Goal: Task Accomplishment & Management: Use online tool/utility

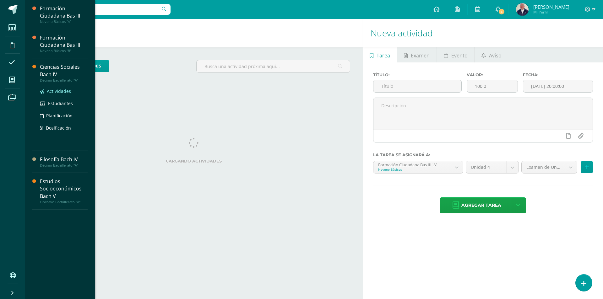
click at [59, 91] on span "Actividades" at bounding box center [59, 91] width 24 height 6
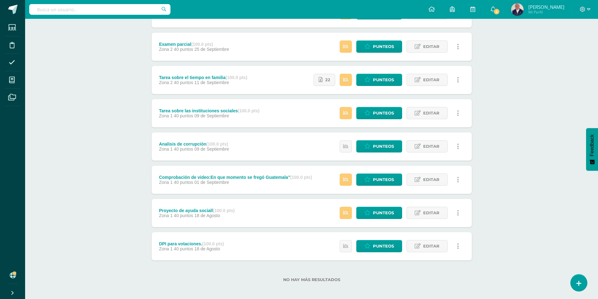
scroll to position [175, 0]
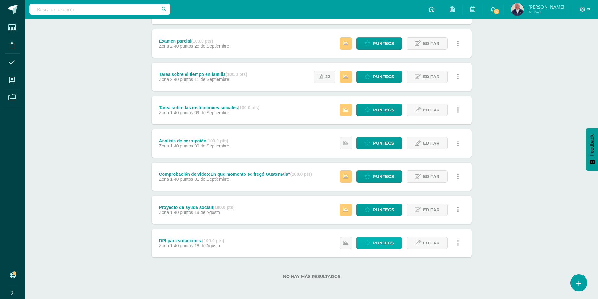
click at [382, 242] on span "Punteos" at bounding box center [383, 243] width 21 height 12
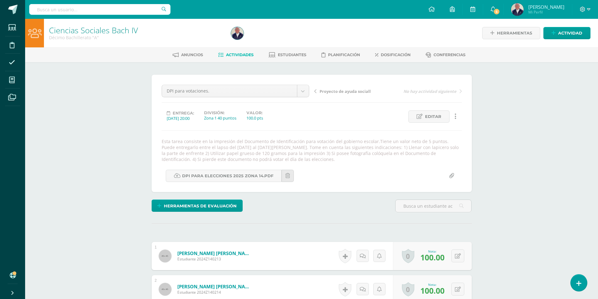
click at [241, 54] on span "Actividades" at bounding box center [240, 54] width 28 height 5
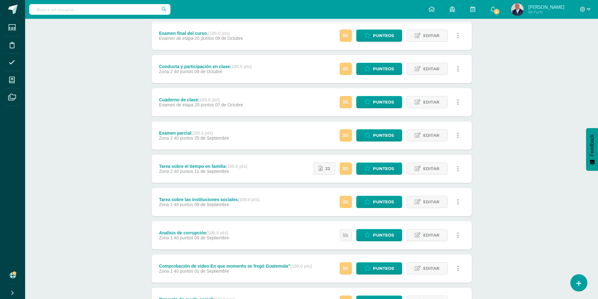
scroll to position [94, 0]
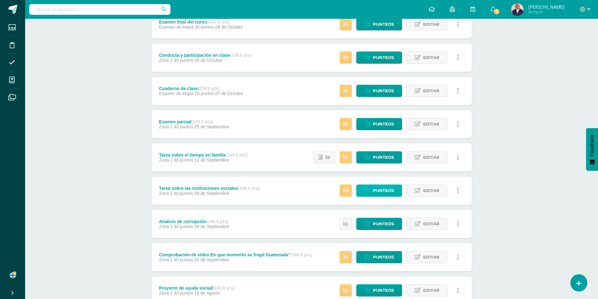
click at [374, 190] on span "Punteos" at bounding box center [383, 191] width 21 height 12
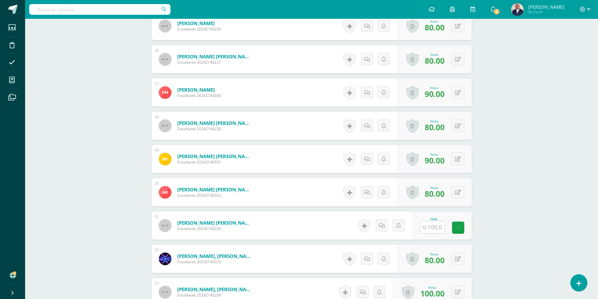
scroll to position [755, 0]
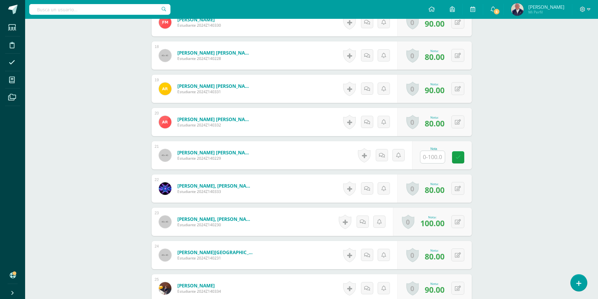
click at [432, 156] on input "text" at bounding box center [433, 157] width 25 height 12
type input "80"
click at [468, 157] on link at bounding box center [462, 157] width 13 height 13
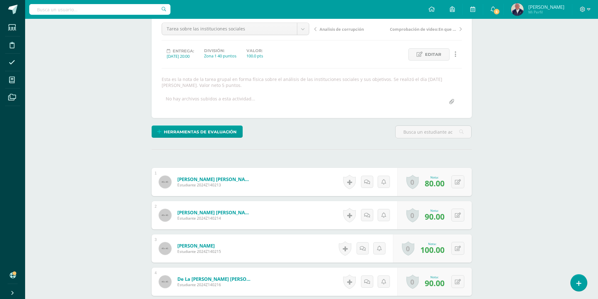
scroll to position [0, 0]
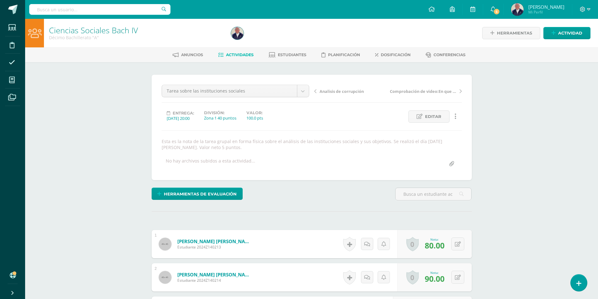
click at [234, 54] on span "Actividades" at bounding box center [240, 54] width 28 height 5
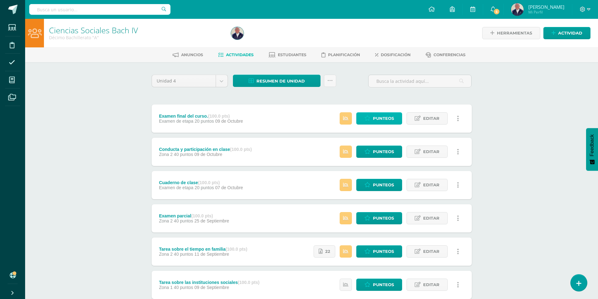
click at [379, 117] on span "Punteos" at bounding box center [383, 119] width 21 height 12
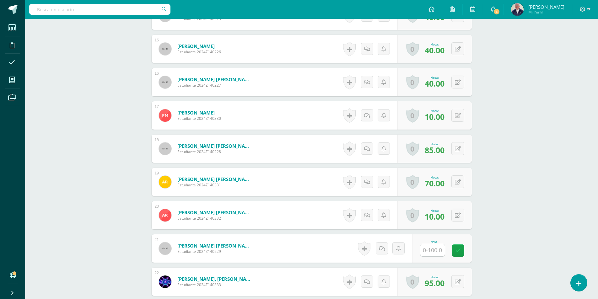
scroll to position [656, 0]
click at [436, 251] on input "text" at bounding box center [436, 250] width 25 height 13
type input "45"
click at [463, 249] on icon at bounding box center [463, 250] width 6 height 5
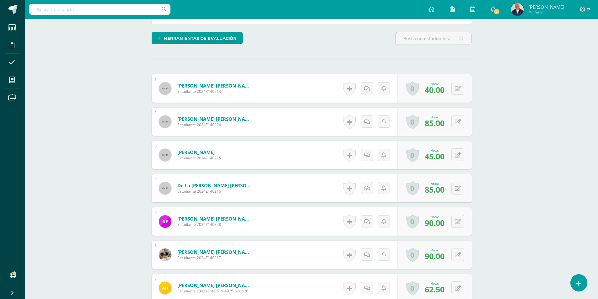
scroll to position [0, 0]
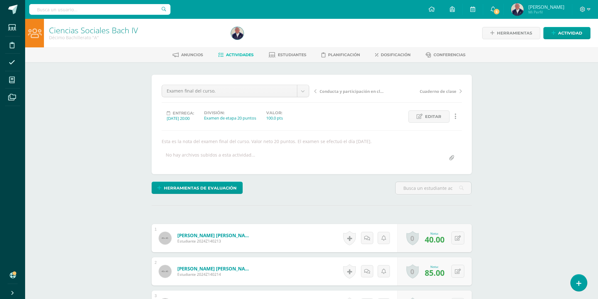
click at [243, 56] on span "Actividades" at bounding box center [240, 54] width 28 height 5
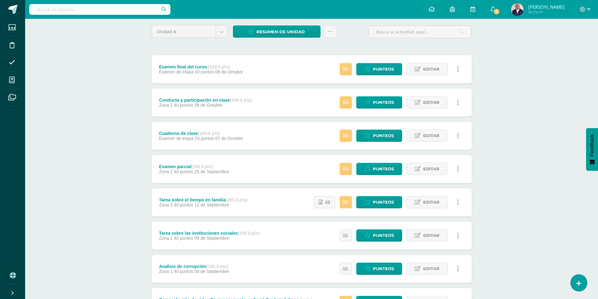
scroll to position [18, 0]
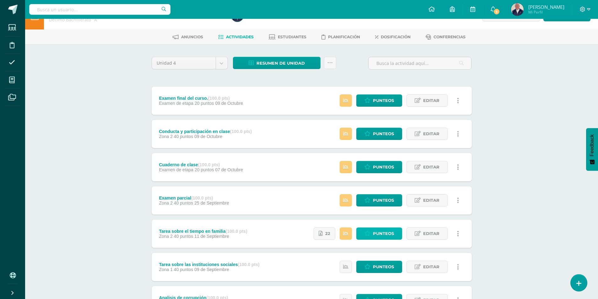
click at [383, 232] on span "Punteos" at bounding box center [383, 234] width 21 height 12
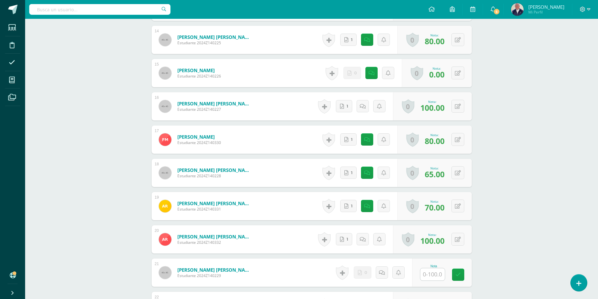
scroll to position [648, 0]
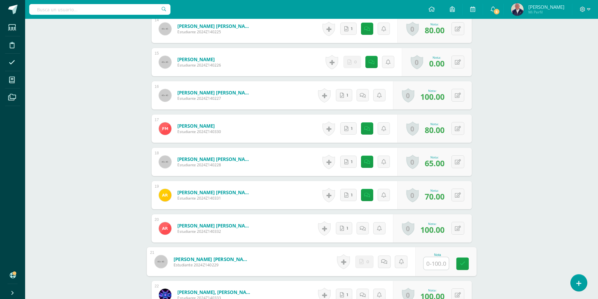
click at [431, 262] on input "text" at bounding box center [436, 264] width 25 height 13
type input "80"
click at [465, 259] on link at bounding box center [462, 264] width 13 height 13
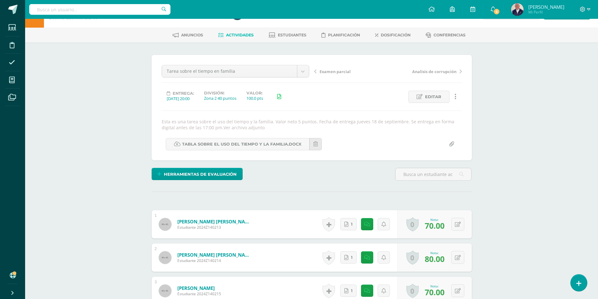
scroll to position [0, 0]
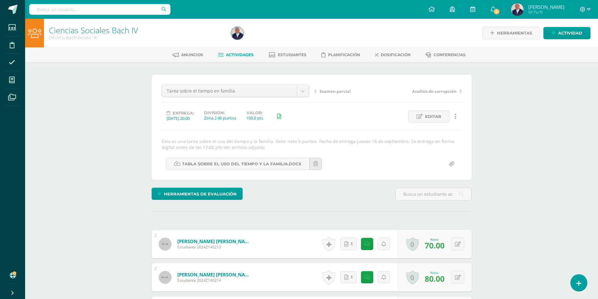
click at [231, 57] on span "Actividades" at bounding box center [240, 54] width 28 height 5
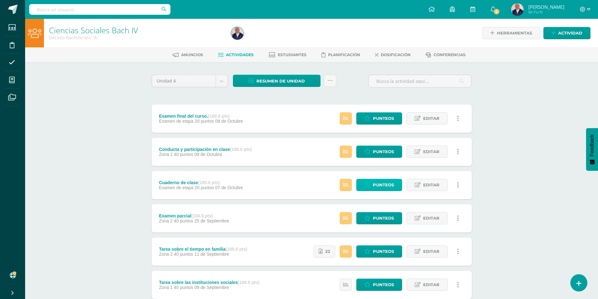
click at [371, 186] on link "Punteos" at bounding box center [380, 185] width 46 height 12
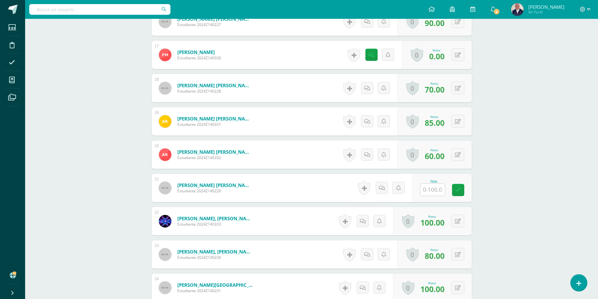
scroll to position [727, 0]
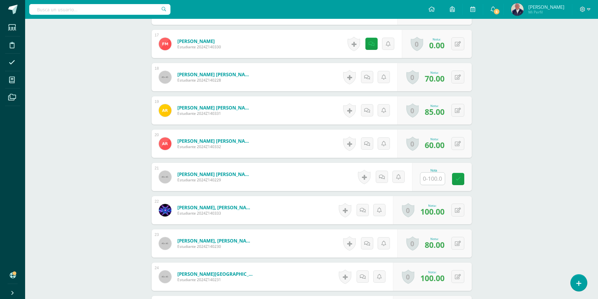
click at [434, 181] on input "text" at bounding box center [433, 179] width 25 height 12
type input "60"
click at [461, 179] on icon at bounding box center [463, 179] width 6 height 5
click at [384, 180] on icon at bounding box center [387, 176] width 6 height 5
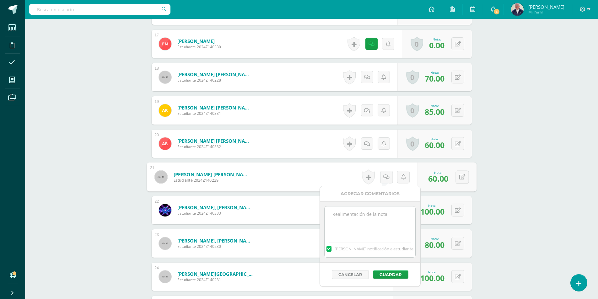
click at [377, 216] on textarea at bounding box center [370, 222] width 91 height 31
type textarea "Se dejó tarea sobre funciones de la familia en sustitución por presentación del…"
click at [390, 274] on button "Guardar" at bounding box center [390, 275] width 35 height 8
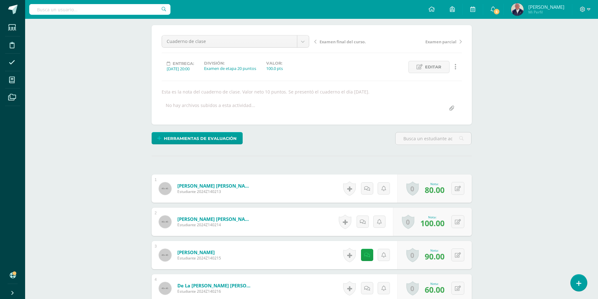
scroll to position [0, 0]
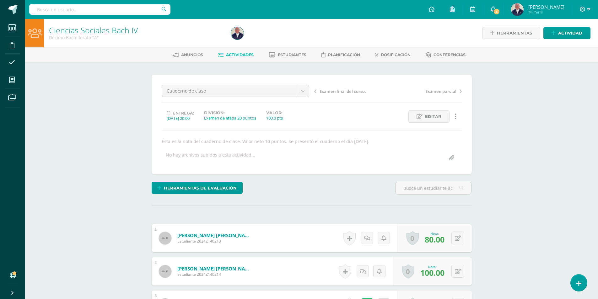
click at [238, 54] on span "Actividades" at bounding box center [240, 54] width 28 height 5
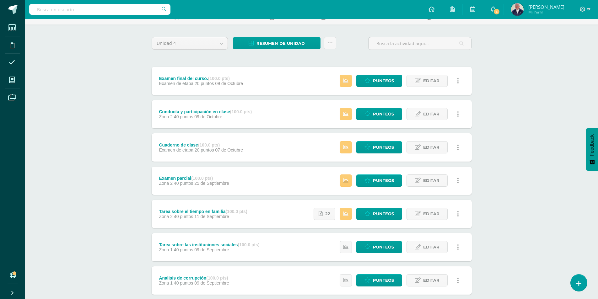
scroll to position [18, 0]
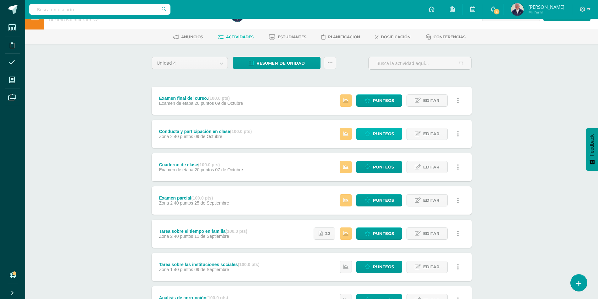
click at [385, 132] on span "Punteos" at bounding box center [383, 134] width 21 height 12
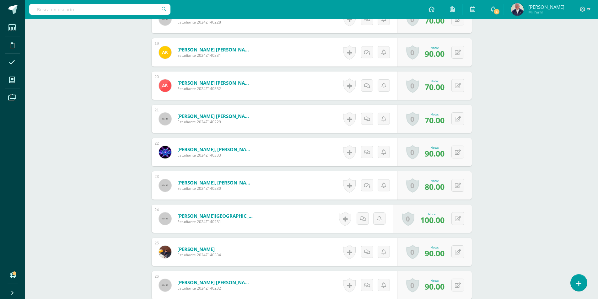
scroll to position [765, 0]
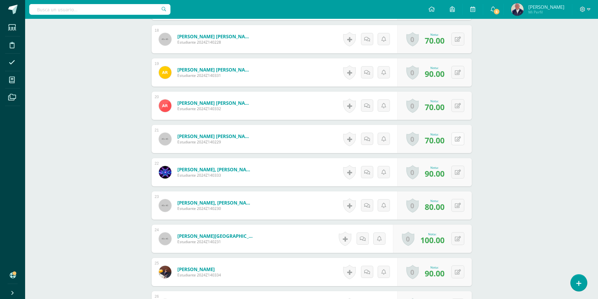
click at [459, 138] on button at bounding box center [458, 139] width 13 height 13
type input "80"
click at [447, 141] on icon at bounding box center [446, 141] width 6 height 5
click at [368, 138] on icon at bounding box center [367, 139] width 6 height 5
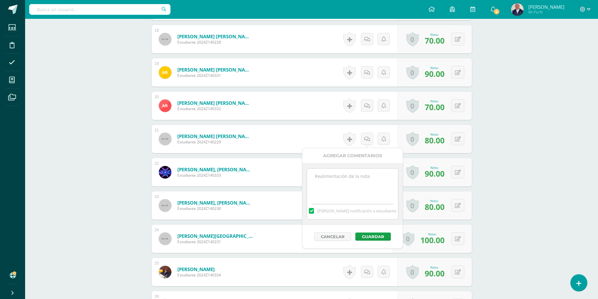
click at [340, 177] on textarea at bounding box center [352, 184] width 91 height 31
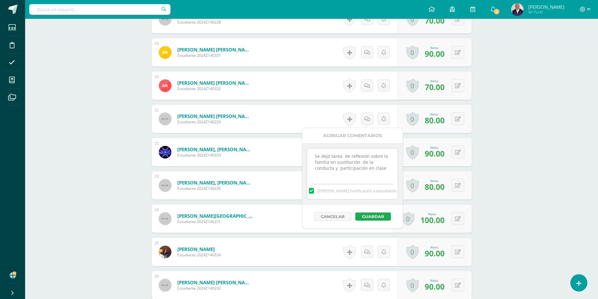
scroll to position [797, 0]
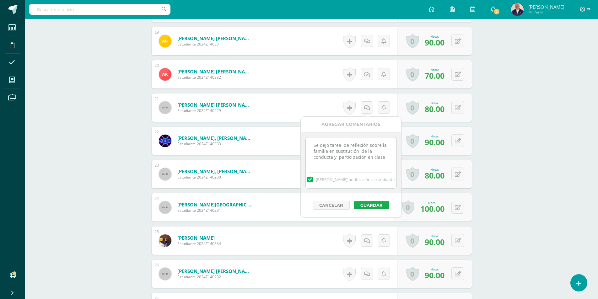
type textarea "Se dejó tarea de reflexión sobre la familia en sustitución de la conducta y par…"
click at [370, 203] on button "Guardar" at bounding box center [371, 205] width 35 height 8
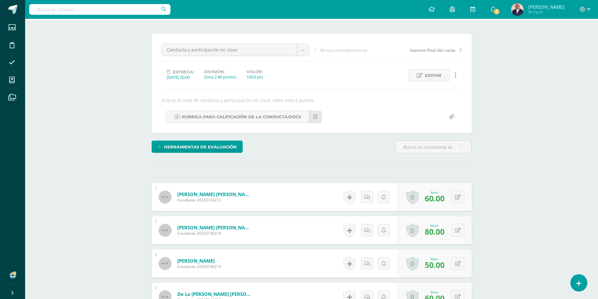
scroll to position [0, 0]
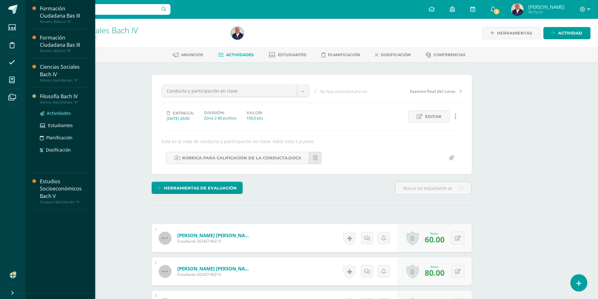
click at [52, 113] on span "Actividades" at bounding box center [59, 113] width 24 height 6
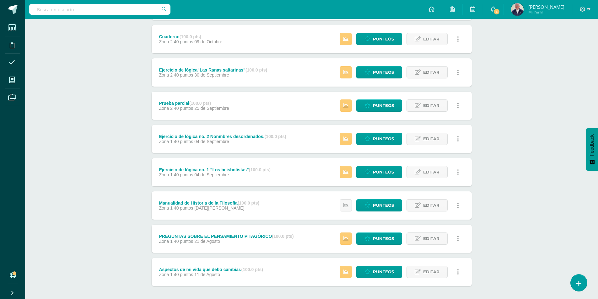
scroll to position [157, 0]
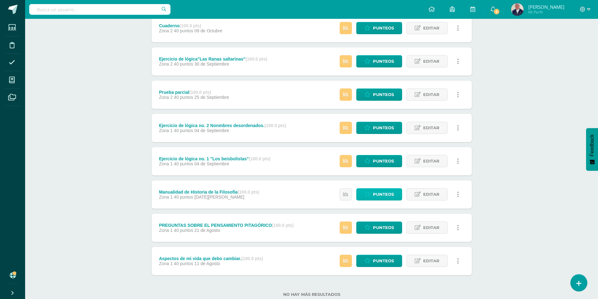
click at [384, 194] on span "Punteos" at bounding box center [383, 195] width 21 height 12
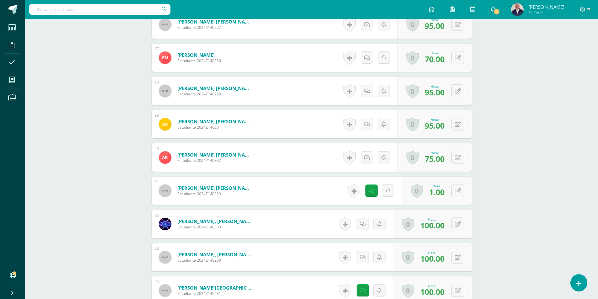
scroll to position [725, 0]
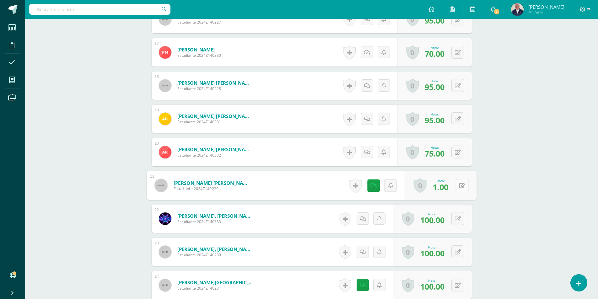
click at [456, 186] on button at bounding box center [462, 185] width 13 height 13
type input "0"
click at [447, 187] on icon at bounding box center [446, 187] width 6 height 5
click at [370, 187] on icon at bounding box center [373, 185] width 6 height 5
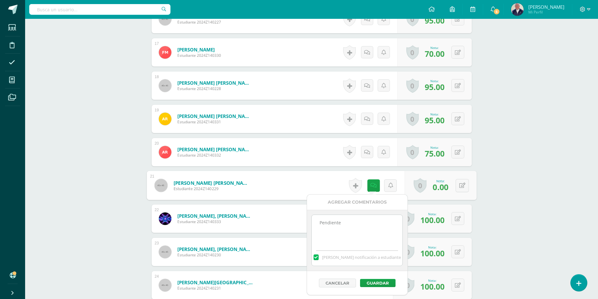
click at [347, 223] on textarea "Pendiente" at bounding box center [357, 230] width 91 height 31
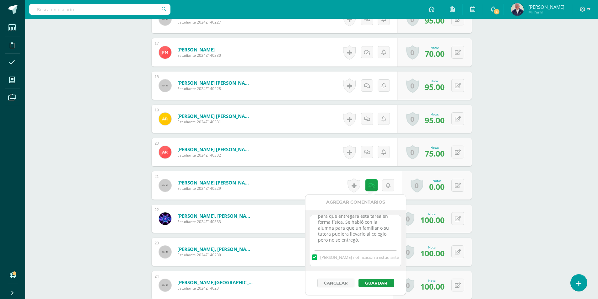
scroll to position [14, 0]
type textarea "Pendiente. Se dio bastante tiempo para que entregará esta tarea en forma física…"
click at [378, 283] on button "Guardar" at bounding box center [376, 283] width 35 height 8
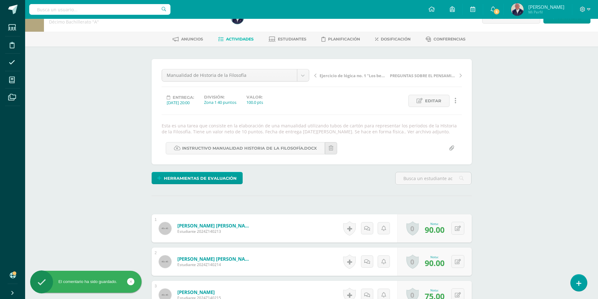
scroll to position [0, 0]
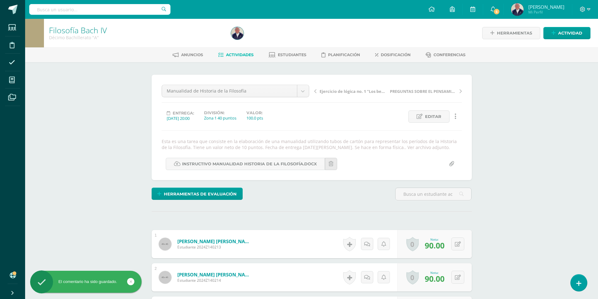
click at [238, 53] on span "Actividades" at bounding box center [240, 54] width 28 height 5
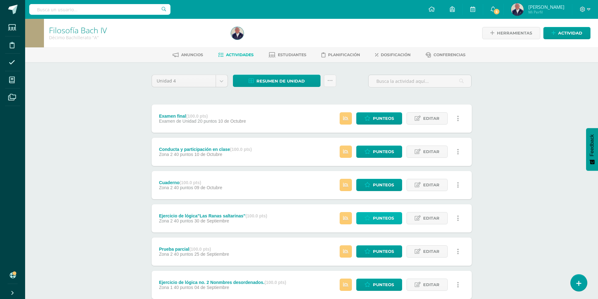
click at [381, 218] on span "Punteos" at bounding box center [383, 219] width 21 height 12
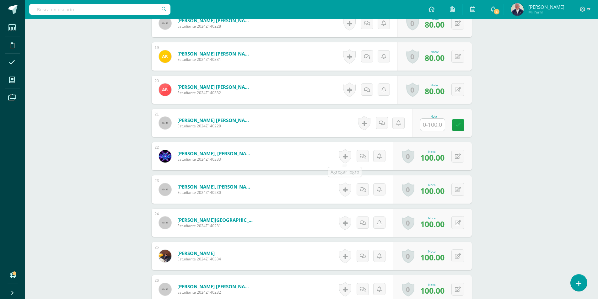
scroll to position [782, 0]
click at [433, 124] on input "text" at bounding box center [436, 124] width 25 height 13
type input "0"
click at [460, 123] on icon at bounding box center [463, 124] width 6 height 5
click at [387, 123] on link at bounding box center [389, 123] width 12 height 12
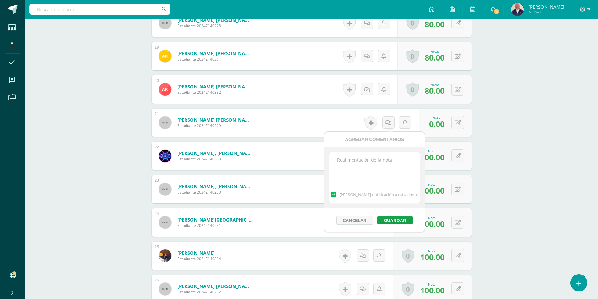
click at [367, 160] on textarea at bounding box center [375, 167] width 91 height 31
type textarea "No se entregó la tarea. Se dio tiempo para que lo entregará. Podría ser en form…"
click at [389, 221] on button "Guardar" at bounding box center [395, 220] width 35 height 8
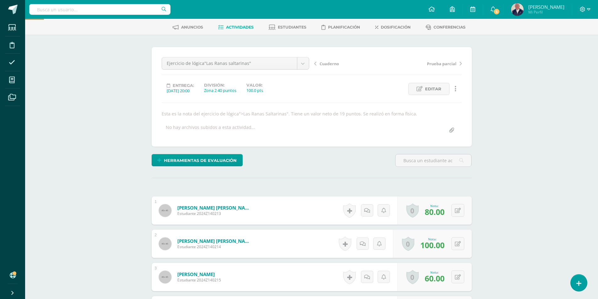
scroll to position [0, 0]
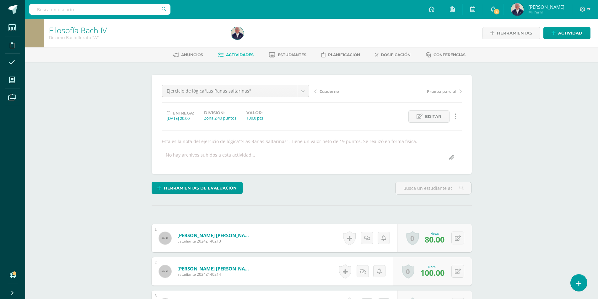
click at [241, 55] on span "Actividades" at bounding box center [240, 54] width 28 height 5
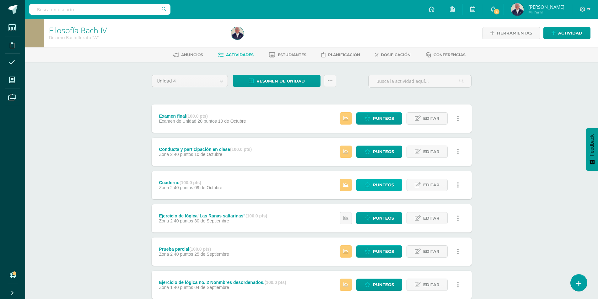
click at [381, 184] on span "Punteos" at bounding box center [383, 185] width 21 height 12
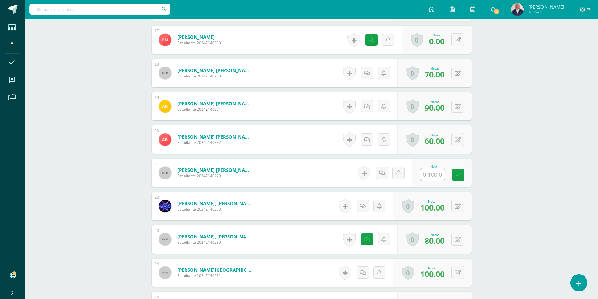
scroll to position [732, 0]
click at [430, 174] on input "text" at bounding box center [433, 174] width 25 height 12
type input "90"
click at [460, 174] on icon at bounding box center [463, 174] width 6 height 5
click at [382, 172] on link at bounding box center [384, 173] width 12 height 12
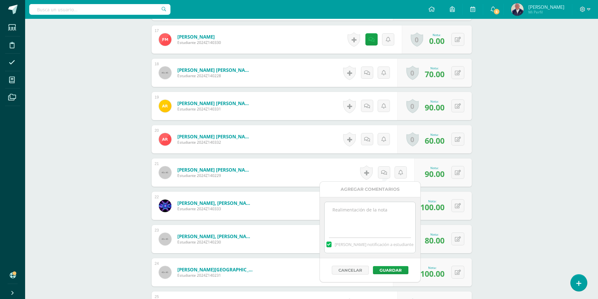
click at [346, 213] on textarea at bounding box center [370, 217] width 91 height 31
type textarea "Se dejó tarea sobre tabla de filósofos presocráticos en sustitución del cuaderno"
click at [392, 270] on button "Guardar" at bounding box center [390, 270] width 35 height 8
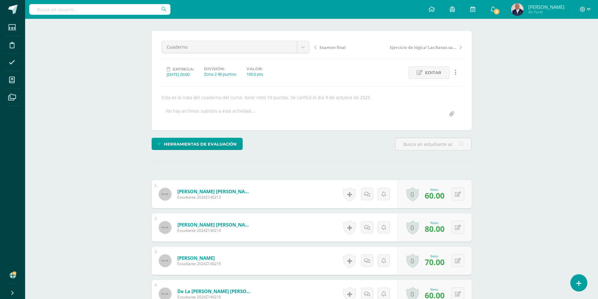
scroll to position [0, 0]
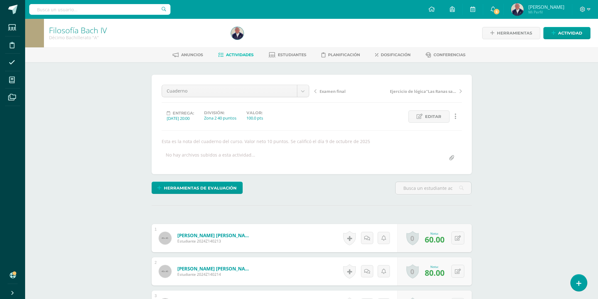
click at [239, 54] on span "Actividades" at bounding box center [240, 54] width 28 height 5
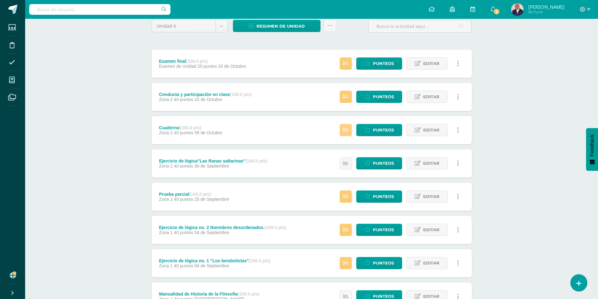
scroll to position [63, 0]
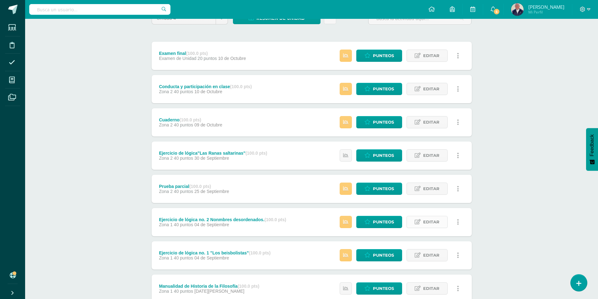
click at [429, 221] on span "Editar" at bounding box center [431, 222] width 16 height 12
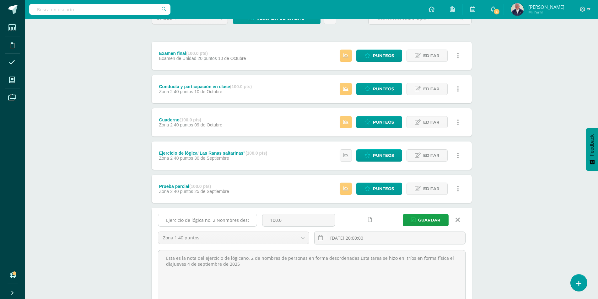
click at [250, 220] on input "Ejercicio de lógica no. 2 Nonmbres desordenados." at bounding box center [207, 220] width 99 height 12
type input "Ejercicio de lógica no. 2 nombres desordenados."
click at [424, 218] on span "Guardar" at bounding box center [429, 221] width 22 height 12
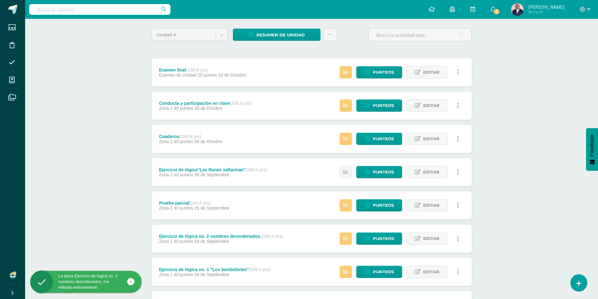
scroll to position [63, 0]
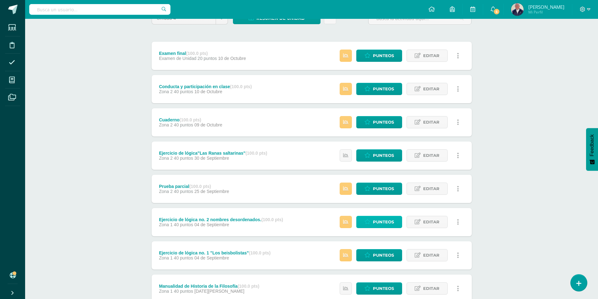
click at [381, 222] on span "Punteos" at bounding box center [383, 222] width 21 height 12
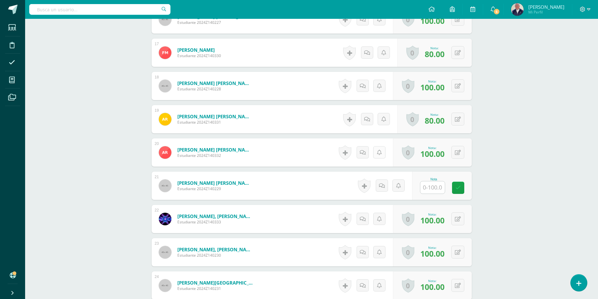
scroll to position [725, 0]
click at [433, 188] on input "text" at bounding box center [433, 187] width 25 height 12
click at [461, 189] on icon at bounding box center [463, 187] width 6 height 5
type input "90"
click at [386, 185] on icon at bounding box center [384, 185] width 6 height 5
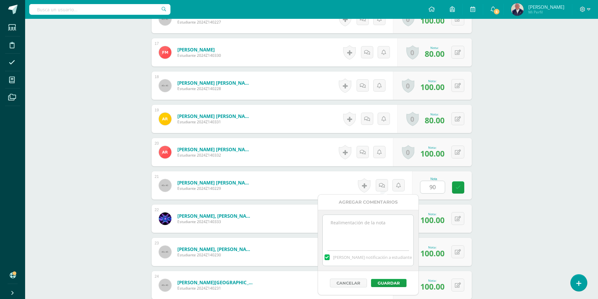
click at [370, 223] on textarea at bounding box center [368, 230] width 91 height 31
type textarea "D"
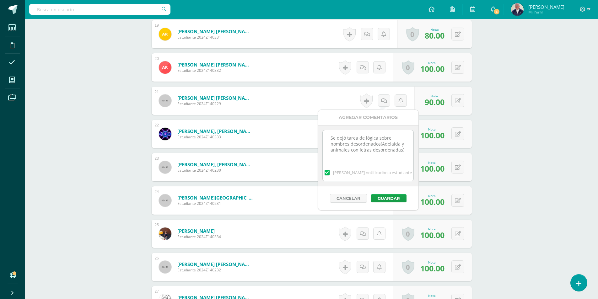
scroll to position [819, 0]
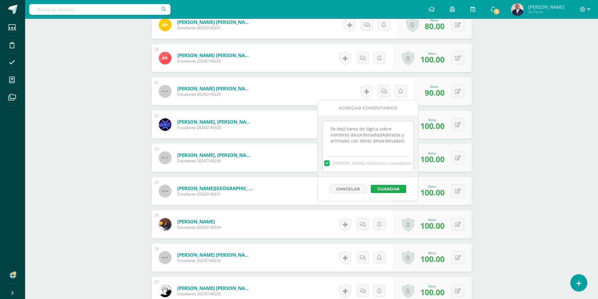
type textarea "Se dejó tarea de lógica sobre nombres desordenados(Adelaida y animales con letr…"
click at [388, 189] on button "Guardar" at bounding box center [388, 189] width 35 height 8
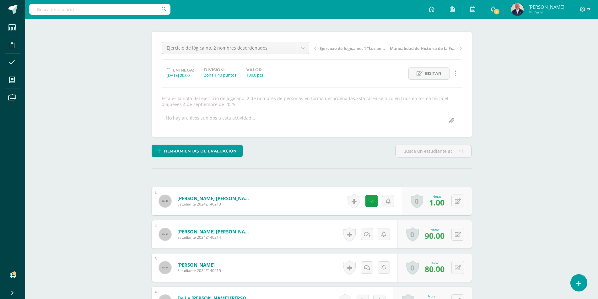
scroll to position [0, 0]
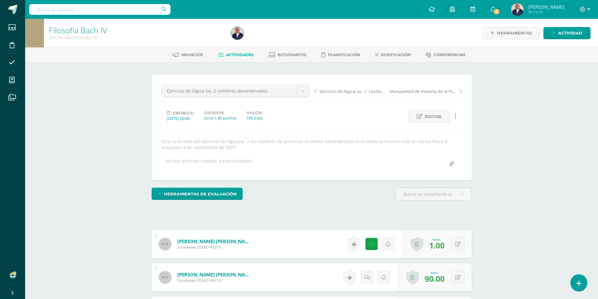
click at [237, 55] on span "Actividades" at bounding box center [240, 54] width 28 height 5
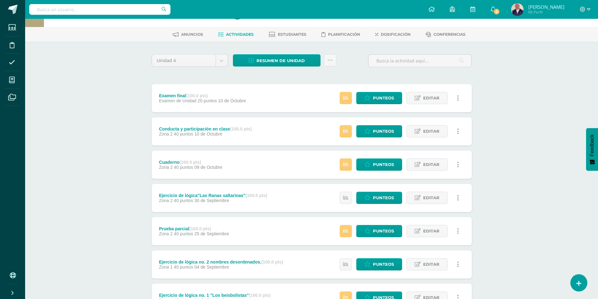
scroll to position [31, 0]
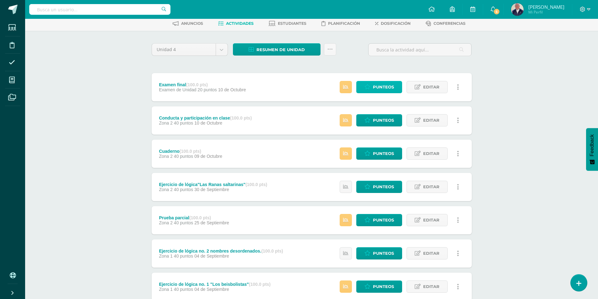
click at [383, 87] on span "Punteos" at bounding box center [383, 87] width 21 height 12
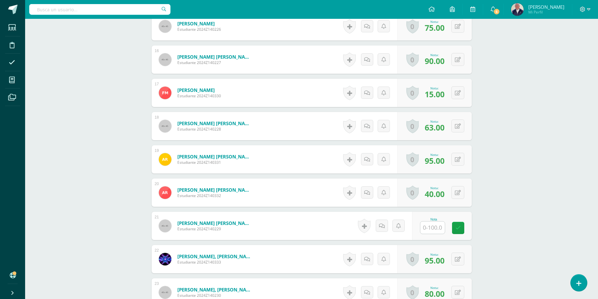
scroll to position [679, 0]
click at [433, 229] on input "text" at bounding box center [436, 227] width 25 height 13
type input "57.5"
click at [466, 229] on link at bounding box center [462, 228] width 13 height 13
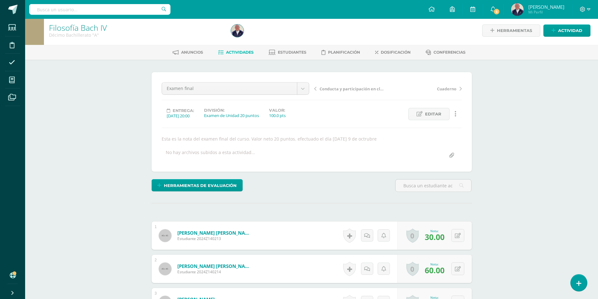
scroll to position [0, 0]
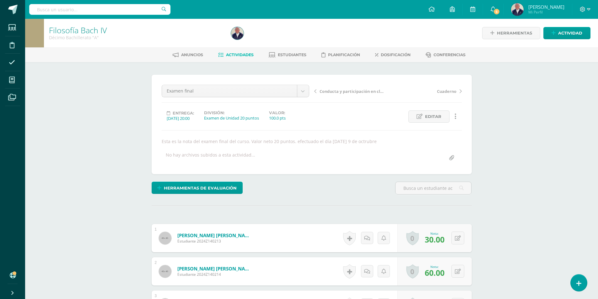
click at [237, 56] on span "Actividades" at bounding box center [240, 54] width 28 height 5
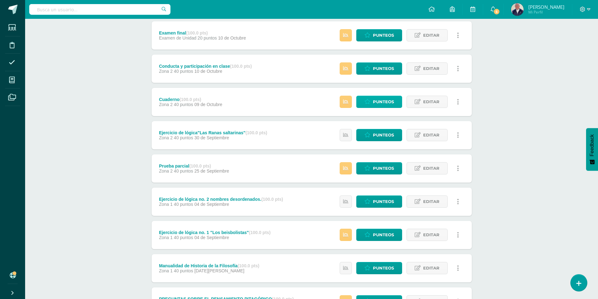
scroll to position [94, 0]
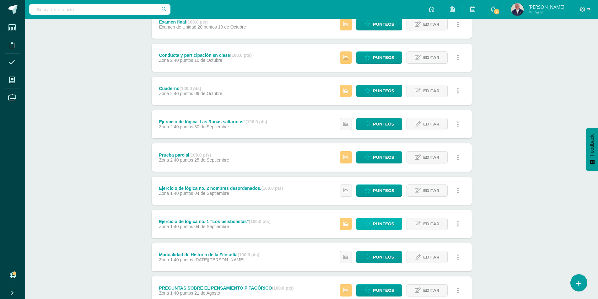
click at [380, 224] on span "Punteos" at bounding box center [383, 224] width 21 height 12
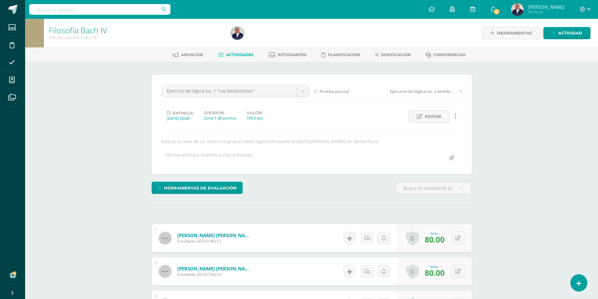
click at [236, 55] on span "Actividades" at bounding box center [240, 54] width 28 height 5
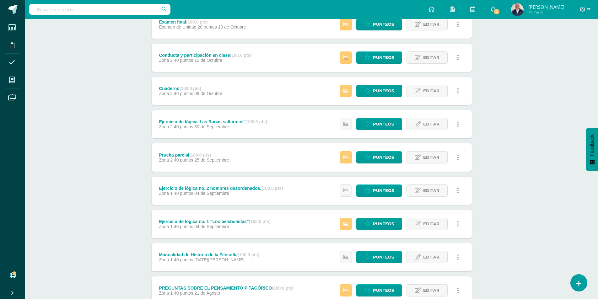
scroll to position [126, 0]
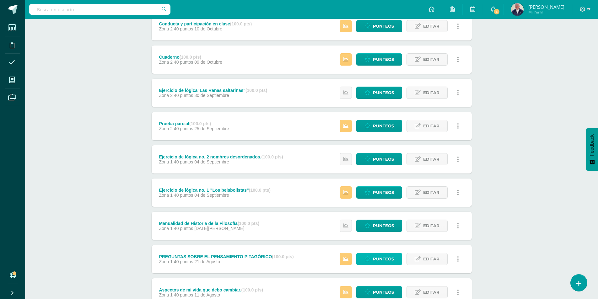
click at [387, 259] on span "Punteos" at bounding box center [383, 260] width 21 height 12
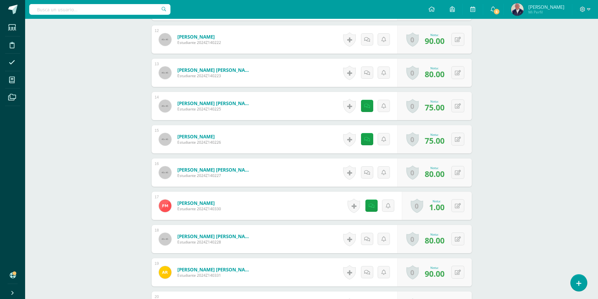
scroll to position [581, 0]
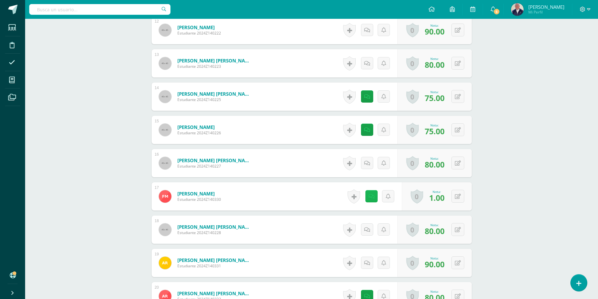
click at [373, 198] on icon at bounding box center [372, 196] width 6 height 5
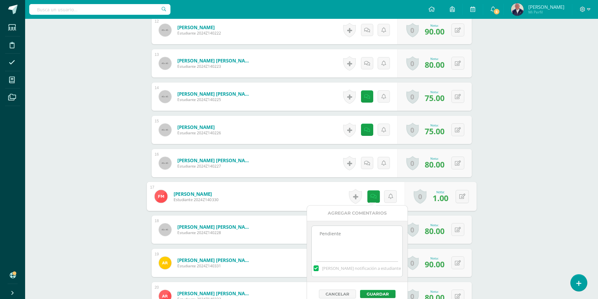
click at [348, 235] on textarea "Pendiente" at bounding box center [357, 241] width 91 height 31
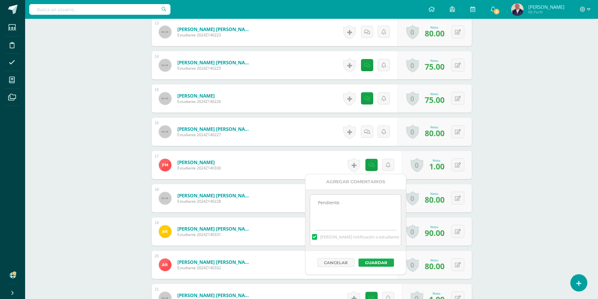
type textarea "Pendiente."
click at [373, 261] on button "Guardar" at bounding box center [376, 263] width 35 height 8
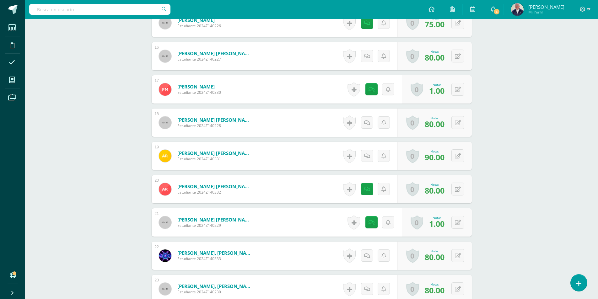
scroll to position [691, 0]
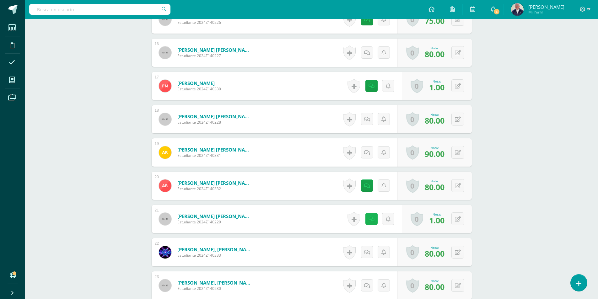
click at [370, 218] on icon at bounding box center [372, 219] width 6 height 5
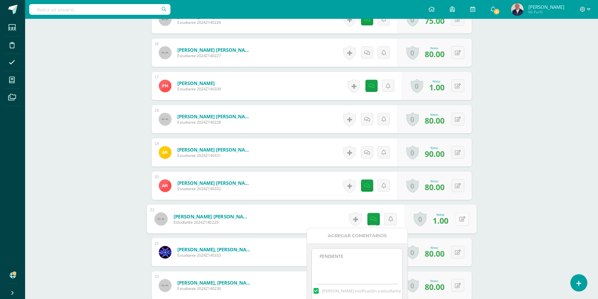
click at [462, 220] on icon at bounding box center [462, 218] width 6 height 5
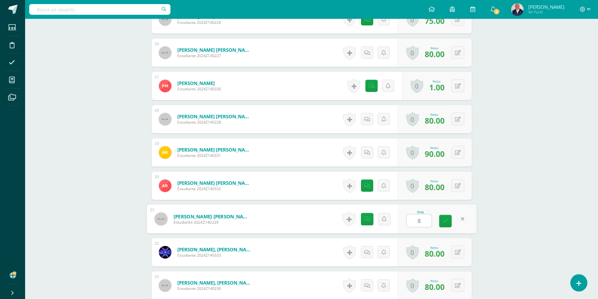
type input "80"
click at [445, 222] on icon at bounding box center [446, 221] width 6 height 5
click at [365, 219] on link at bounding box center [367, 219] width 12 height 12
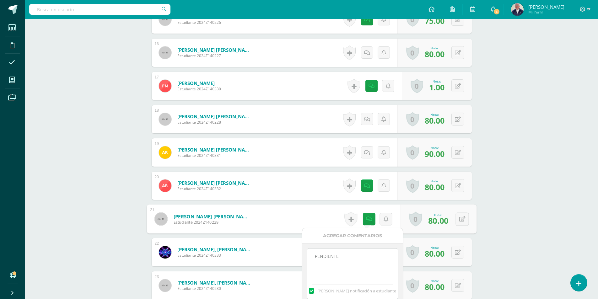
click at [343, 260] on textarea "PENDIENTE" at bounding box center [352, 264] width 91 height 31
type textarea "P"
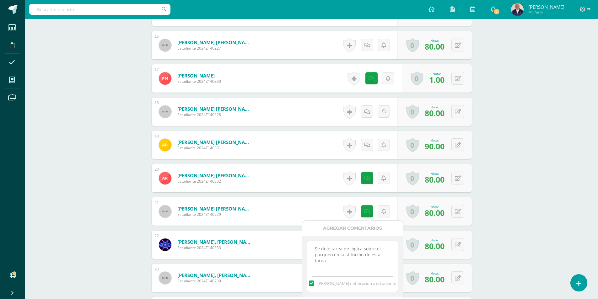
scroll to position [754, 0]
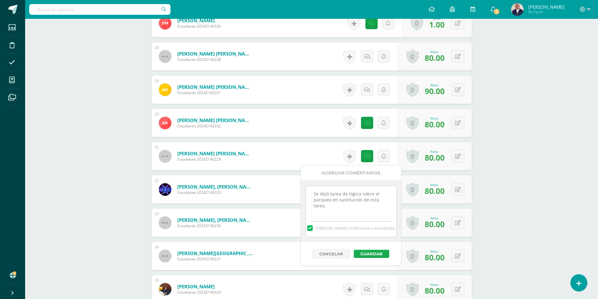
type textarea "Se dejó tarea de lógica sobre el parqueo en sustitución de esta tarea."
click at [364, 255] on button "Guardar" at bounding box center [371, 254] width 35 height 8
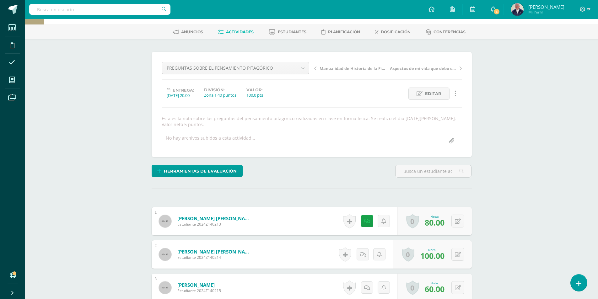
scroll to position [0, 0]
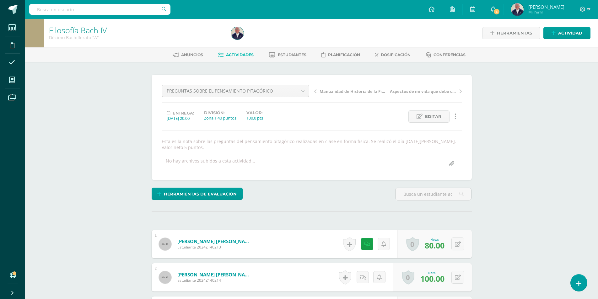
click at [240, 55] on span "Actividades" at bounding box center [240, 54] width 28 height 5
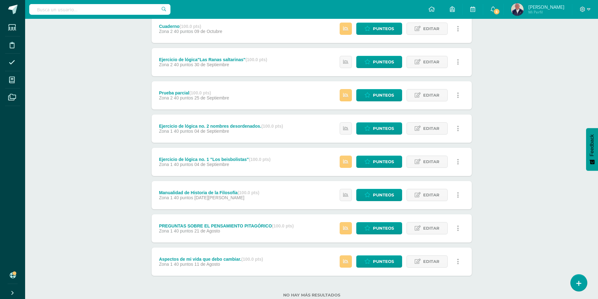
scroll to position [157, 0]
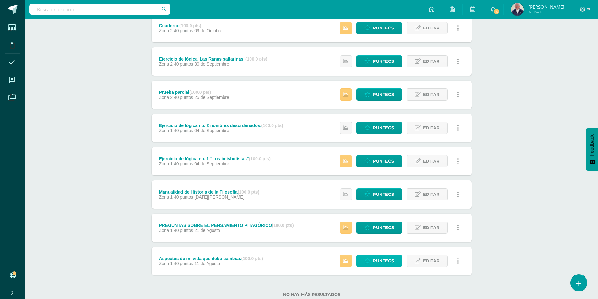
click at [382, 260] on span "Punteos" at bounding box center [383, 261] width 21 height 12
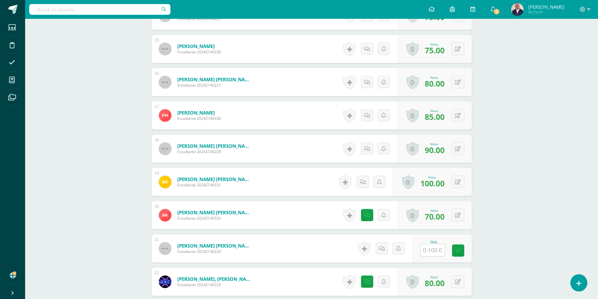
scroll to position [662, 0]
click at [429, 251] on input "text" at bounding box center [433, 250] width 25 height 12
type input "80"
click at [464, 250] on icon at bounding box center [463, 250] width 6 height 5
click at [384, 246] on icon at bounding box center [384, 248] width 6 height 5
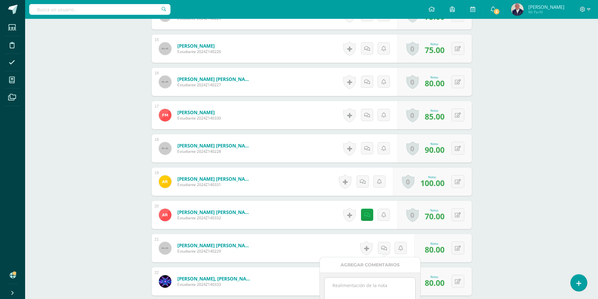
click at [352, 284] on textarea at bounding box center [370, 293] width 91 height 31
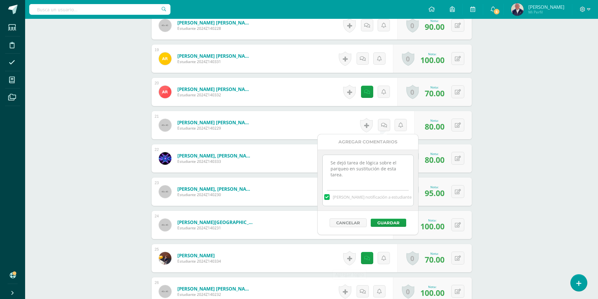
scroll to position [789, 0]
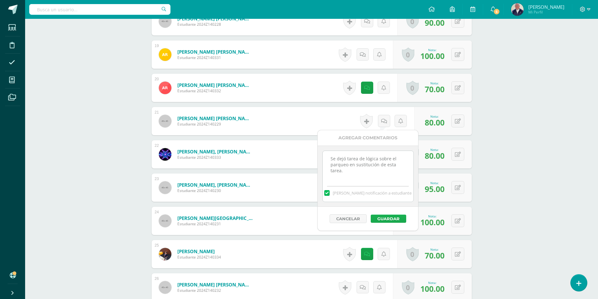
type textarea "Se dejó tarea de lógica sobre el parqueo en sustitución de esta tarea."
click at [380, 220] on button "Guardar" at bounding box center [388, 219] width 35 height 8
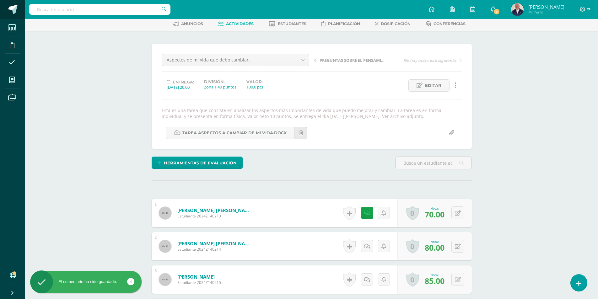
scroll to position [0, 0]
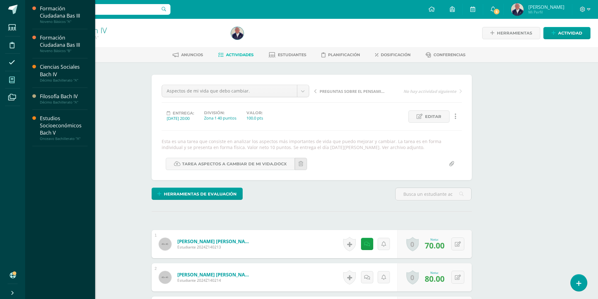
click at [12, 80] on icon at bounding box center [12, 80] width 6 height 6
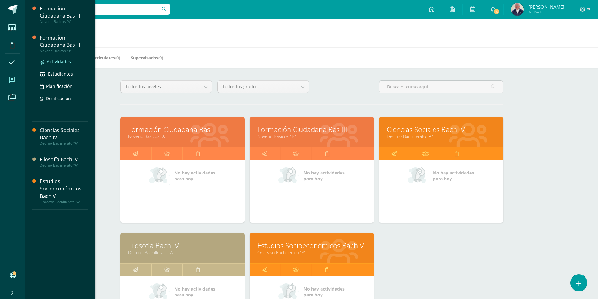
click at [52, 62] on span "Actividades" at bounding box center [59, 62] width 24 height 6
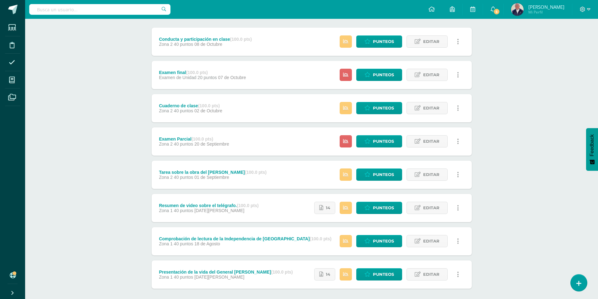
scroll to position [108, 0]
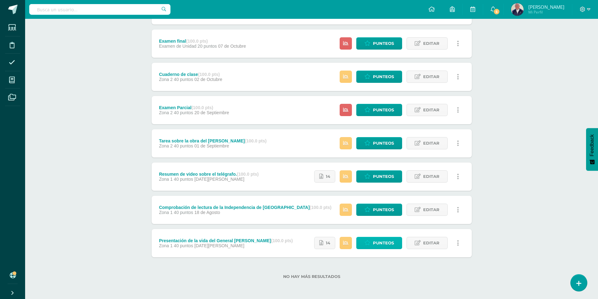
click at [379, 240] on span "Punteos" at bounding box center [383, 243] width 21 height 12
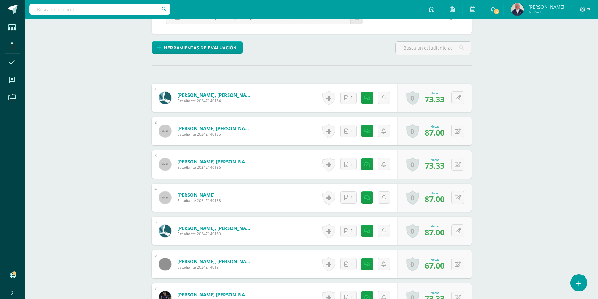
scroll to position [157, 0]
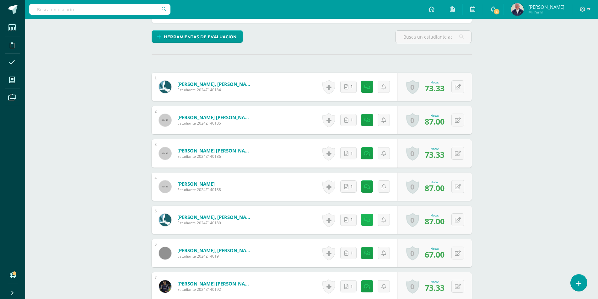
click at [369, 221] on icon at bounding box center [367, 220] width 6 height 5
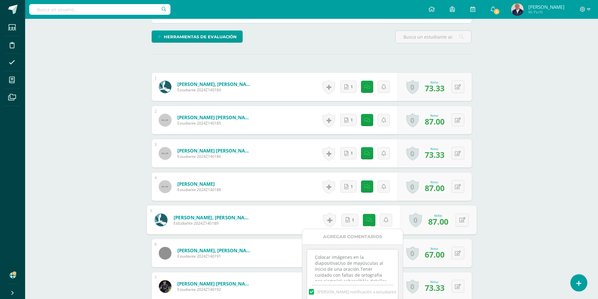
click at [524, 176] on div "Formación Ciudadana Bas III Noveno Básicos "B" Herramientas Detalle de asistenc…" at bounding box center [311, 250] width 573 height 778
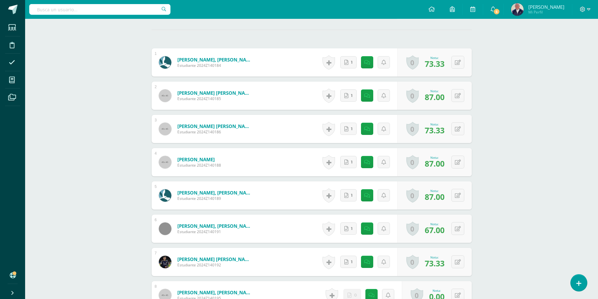
scroll to position [220, 0]
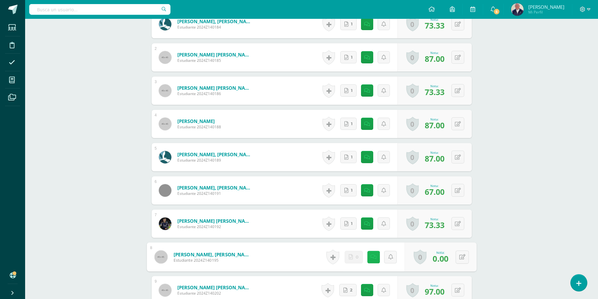
click at [369, 255] on link at bounding box center [373, 257] width 13 height 13
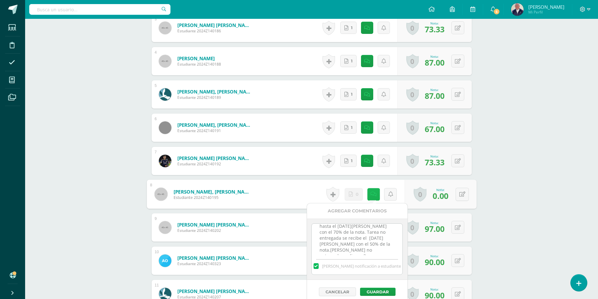
scroll to position [0, 0]
click at [596, 183] on div "Formación Ciudadana Bas III Noveno Básicos "B" Herramientas Detalle de asistenc…" at bounding box center [311, 125] width 573 height 778
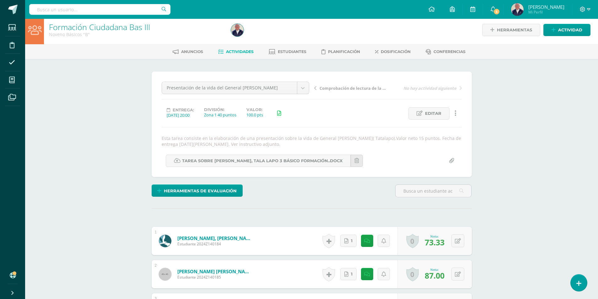
scroll to position [0, 0]
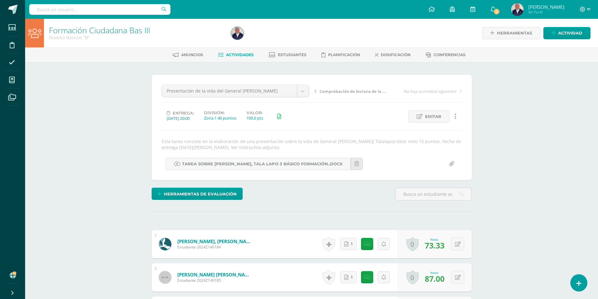
click at [236, 55] on span "Actividades" at bounding box center [240, 54] width 28 height 5
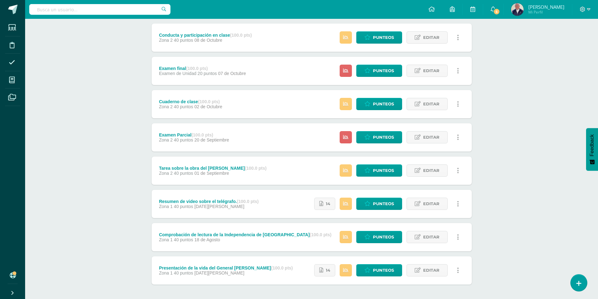
scroll to position [94, 0]
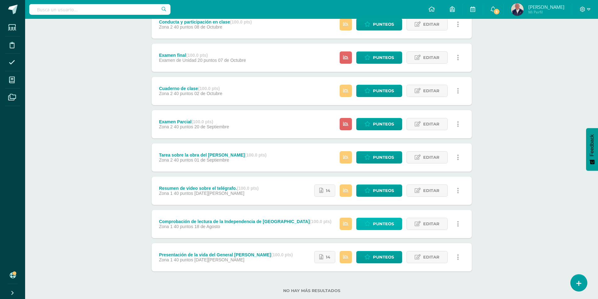
click at [380, 222] on span "Punteos" at bounding box center [383, 224] width 21 height 12
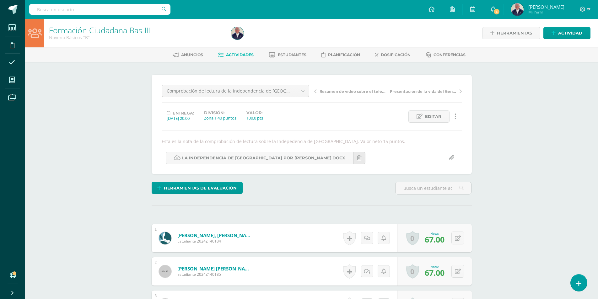
click at [461, 92] on icon at bounding box center [461, 91] width 2 height 4
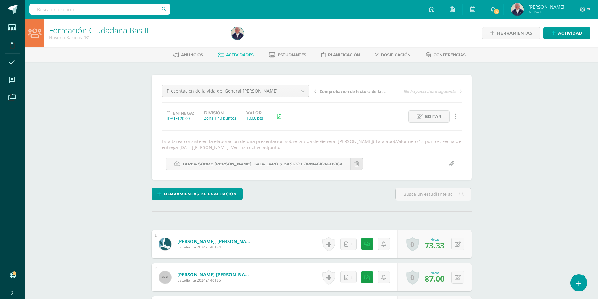
scroll to position [0, 0]
click at [318, 90] on link "Comprobación de lectura de la Independencia de [GEOGRAPHIC_DATA]" at bounding box center [351, 91] width 74 height 6
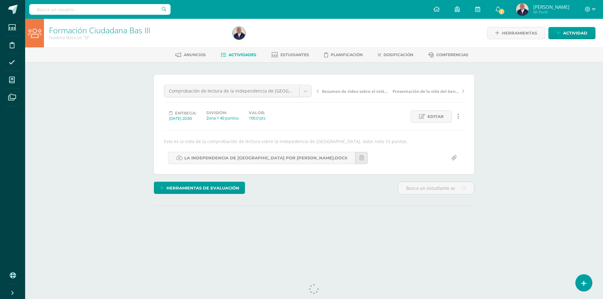
click at [314, 91] on div "Resumen de video sobre el telégrafo. Presentación de la vida del General [PERSO…" at bounding box center [390, 94] width 153 height 18
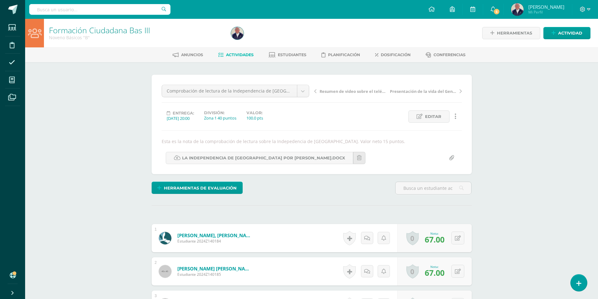
scroll to position [0, 0]
click at [316, 90] on icon at bounding box center [315, 91] width 2 height 4
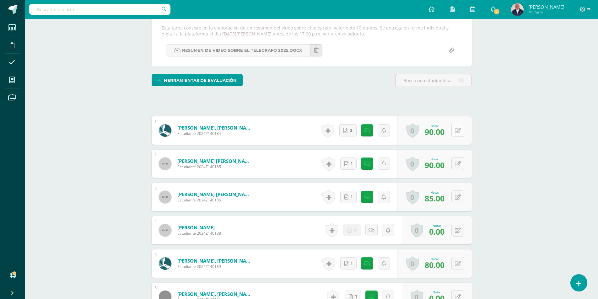
scroll to position [114, 0]
click at [373, 231] on icon at bounding box center [373, 229] width 6 height 5
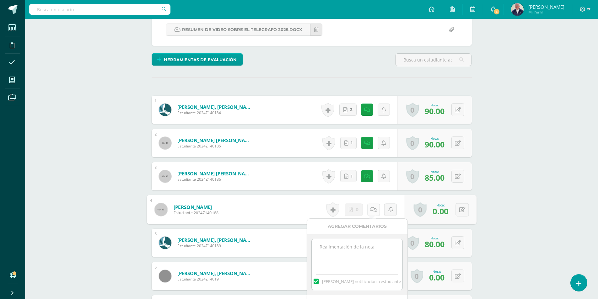
scroll to position [145, 0]
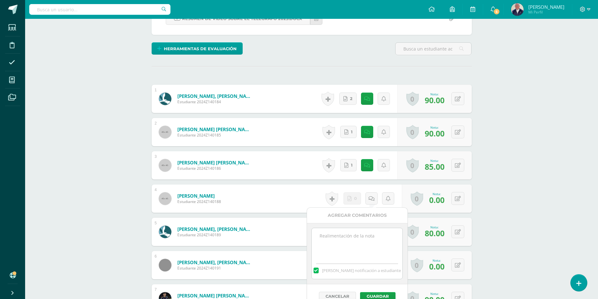
click at [357, 239] on textarea at bounding box center [357, 243] width 91 height 31
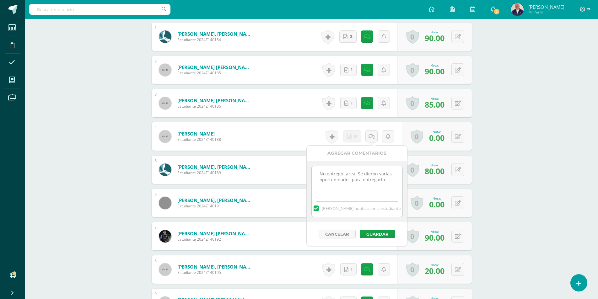
scroll to position [208, 0]
type textarea "No entregó tarea. Se dieron varias oportunidades para entregarlo."
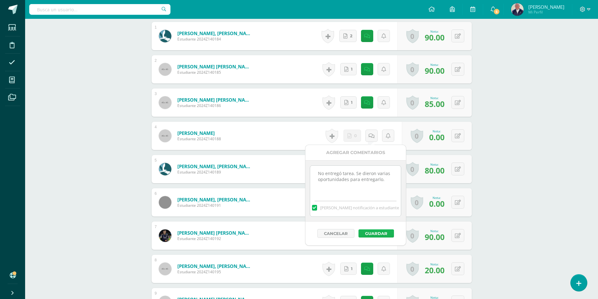
click at [373, 231] on button "Guardar" at bounding box center [376, 234] width 35 height 8
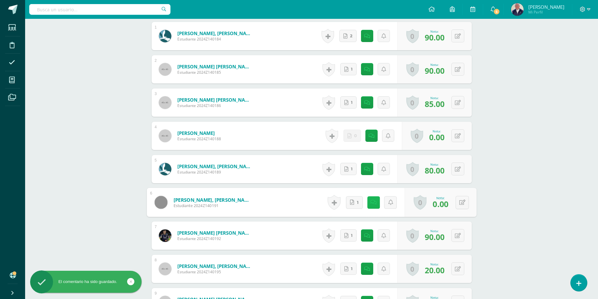
click at [371, 202] on icon at bounding box center [373, 202] width 6 height 5
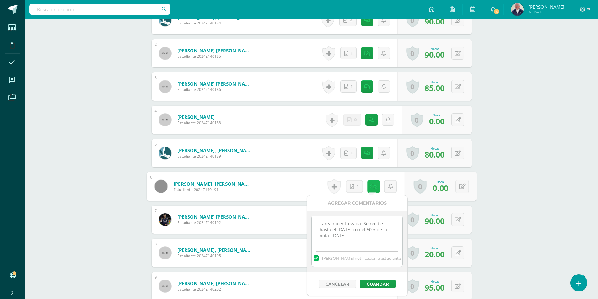
scroll to position [240, 0]
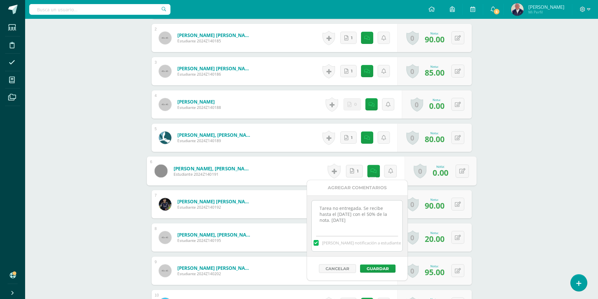
click at [382, 222] on textarea "Tarea no entregada. Se recibe hasta el martes 2 de septiembre con el 50% de la …" at bounding box center [357, 216] width 91 height 31
type textarea "Tarea no entregada. Se recibe hasta el martes 2 de septiembre con el 50% de la …"
click at [371, 267] on button "Guardar" at bounding box center [377, 269] width 35 height 8
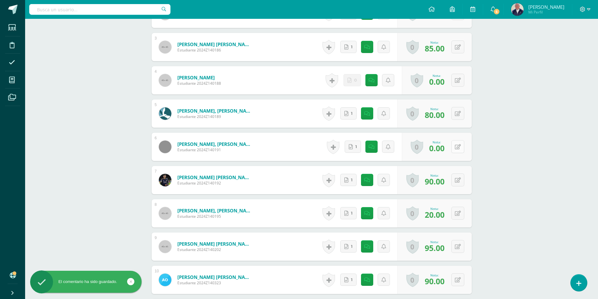
scroll to position [271, 0]
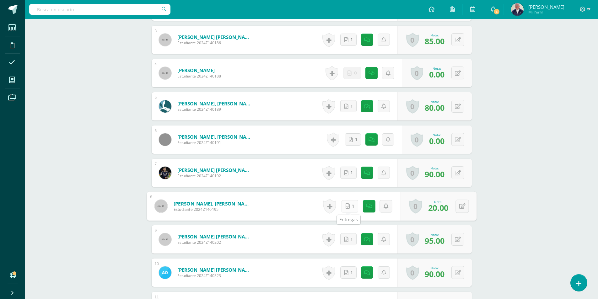
click at [348, 206] on icon at bounding box center [348, 206] width 4 height 5
click at [367, 204] on icon at bounding box center [369, 206] width 6 height 5
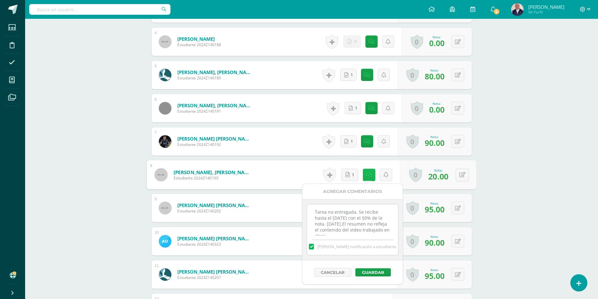
scroll to position [14, 0]
click at [525, 156] on div "Formación Ciudadana Bas III Noveno Básicos "B" Herramientas Detalle de asistenc…" at bounding box center [311, 105] width 573 height 778
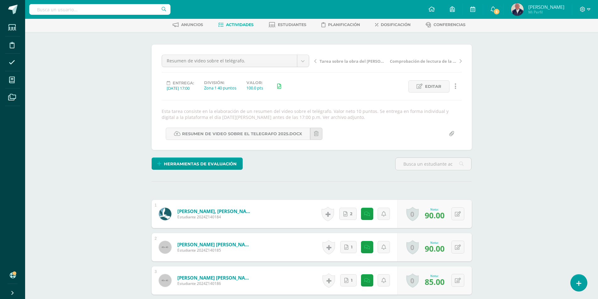
scroll to position [0, 0]
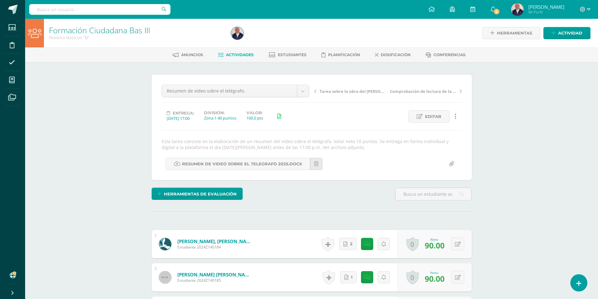
click at [232, 55] on span "Actividades" at bounding box center [240, 54] width 28 height 5
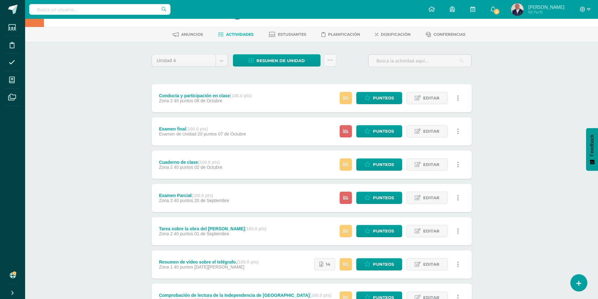
scroll to position [31, 0]
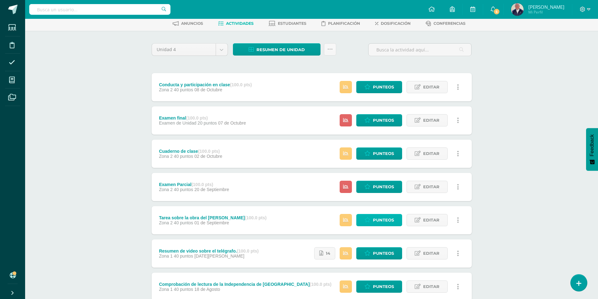
click at [376, 219] on span "Punteos" at bounding box center [383, 221] width 21 height 12
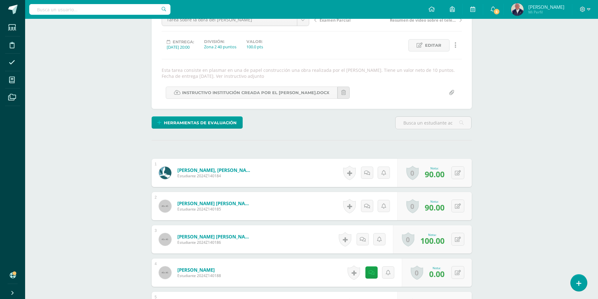
scroll to position [82, 0]
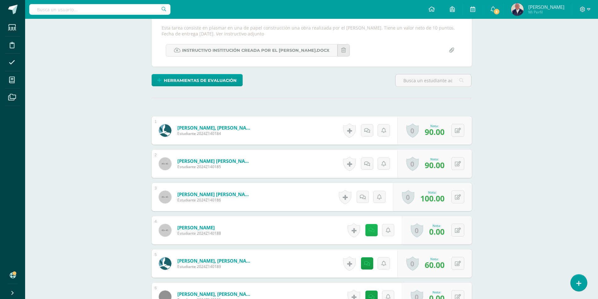
click at [369, 230] on link at bounding box center [372, 230] width 12 height 12
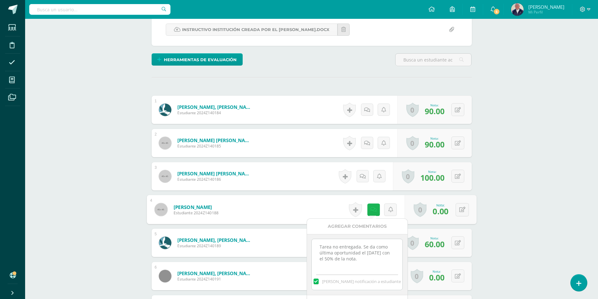
scroll to position [145, 0]
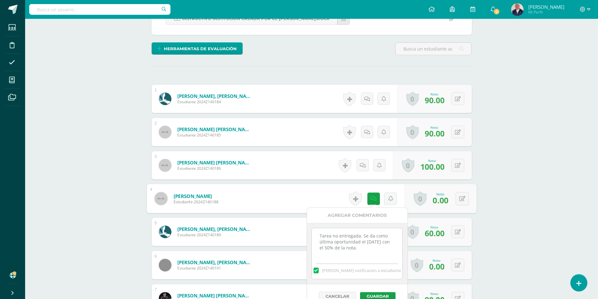
click at [394, 251] on textarea "Tarea no entregada. Se da como última oportunidad el martes 23 de septiembre co…" at bounding box center [357, 243] width 91 height 31
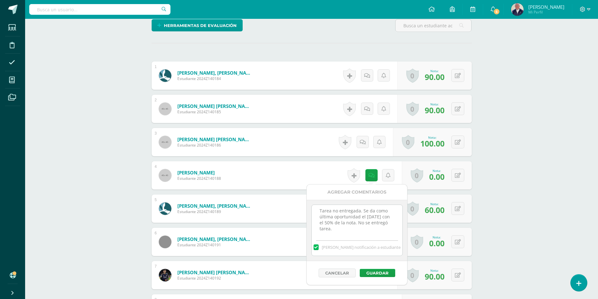
scroll to position [208, 0]
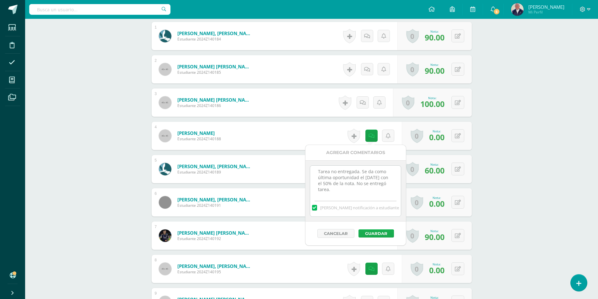
type textarea "Tarea no entregada. Se da como última oportunidad el martes 23 de septiembre co…"
click at [378, 235] on button "Guardar" at bounding box center [376, 234] width 35 height 8
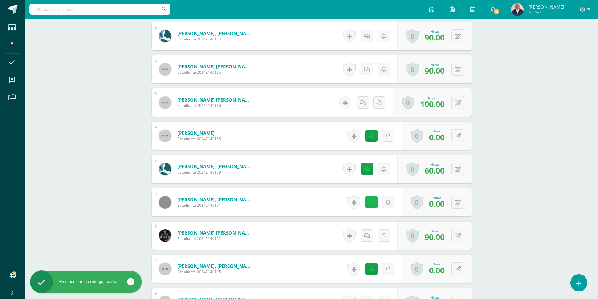
click at [373, 201] on icon at bounding box center [372, 202] width 6 height 5
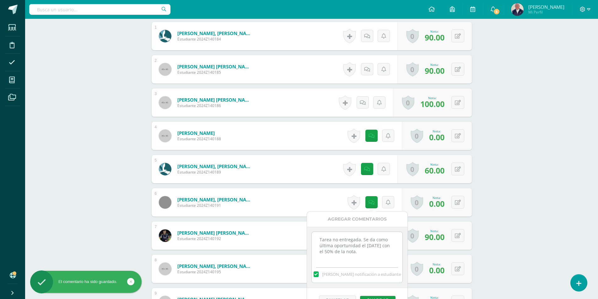
click at [395, 251] on textarea "Tarea no entregada. Se da como última oportunidad el martes 23 de septiembre co…" at bounding box center [357, 247] width 91 height 31
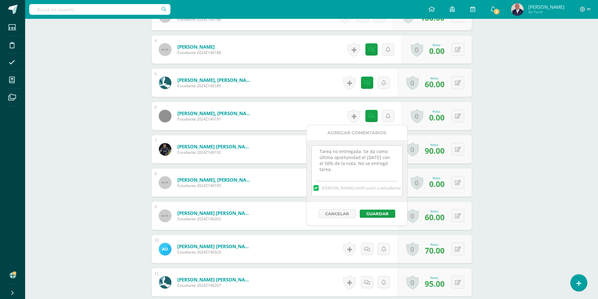
scroll to position [303, 0]
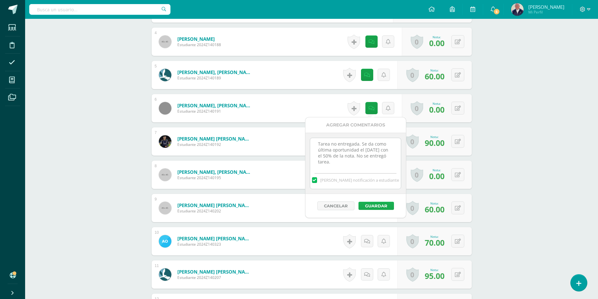
type textarea "Tarea no entregada. Se da como última oportunidad el martes 23 de septiembre co…"
click at [373, 205] on button "Guardar" at bounding box center [376, 206] width 35 height 8
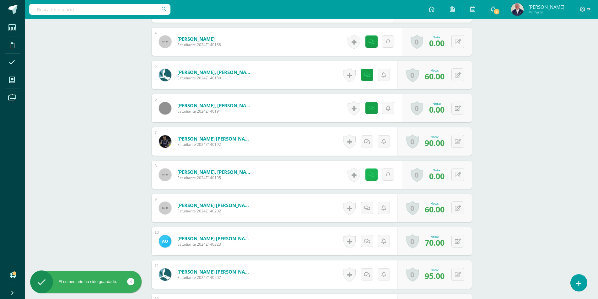
click at [371, 175] on icon at bounding box center [372, 174] width 6 height 5
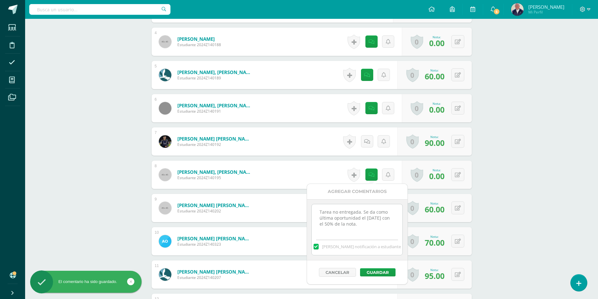
click at [394, 226] on textarea "Tarea no entregada. Se da como última oportunidad el martes 23 de septiembre co…" at bounding box center [357, 220] width 91 height 31
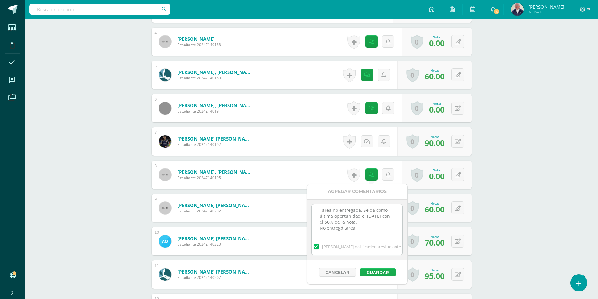
type textarea "Tarea no entregada. Se da como última oportunidad el martes 23 de septiembre co…"
click at [371, 270] on button "Guardar" at bounding box center [377, 273] width 35 height 8
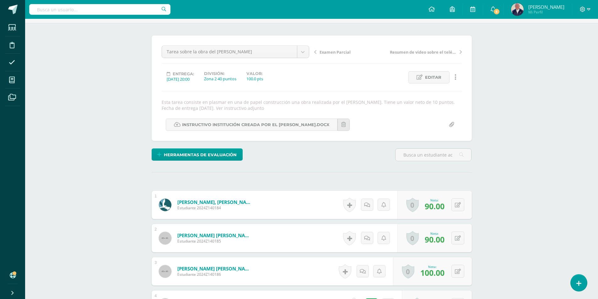
scroll to position [0, 0]
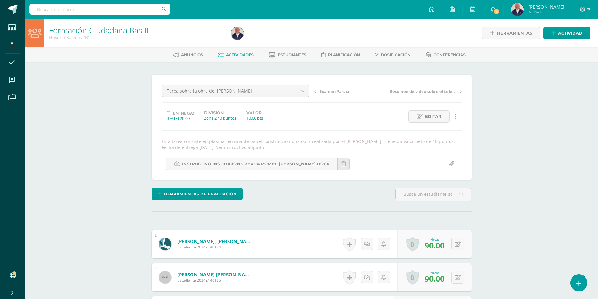
click at [234, 54] on span "Actividades" at bounding box center [240, 54] width 28 height 5
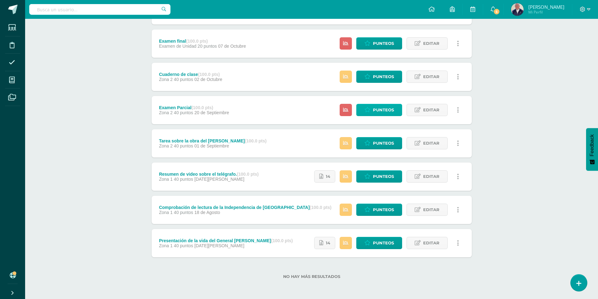
scroll to position [77, 0]
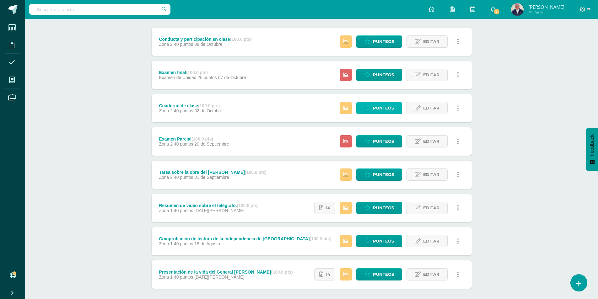
click at [373, 110] on link "Punteos" at bounding box center [380, 108] width 46 height 12
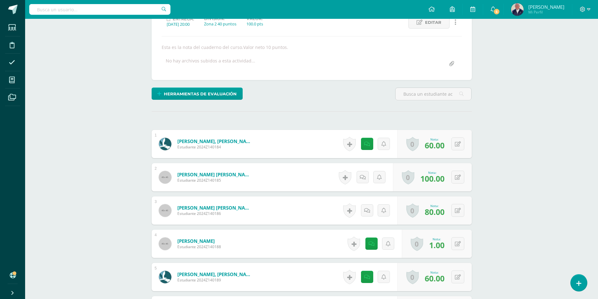
scroll to position [95, 0]
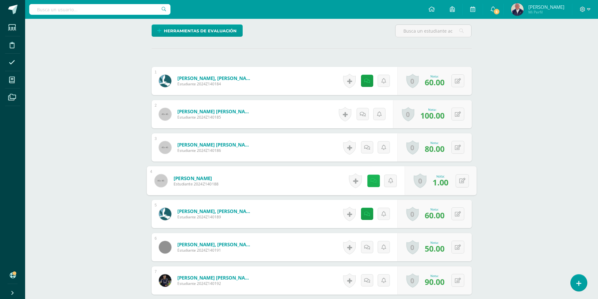
click at [369, 181] on link at bounding box center [373, 181] width 13 height 13
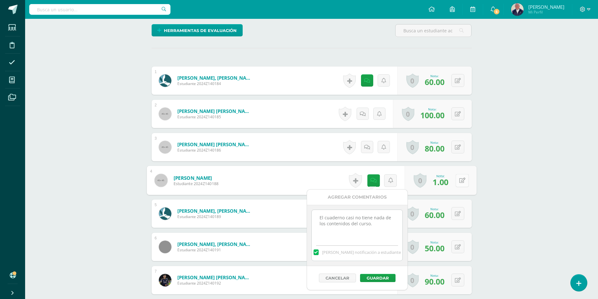
click at [463, 181] on icon at bounding box center [462, 180] width 6 height 5
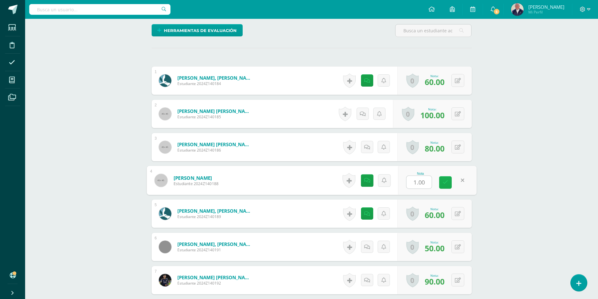
click at [449, 182] on link at bounding box center [446, 183] width 13 height 13
click at [457, 180] on button at bounding box center [458, 180] width 13 height 13
type input "10"
click at [443, 183] on link at bounding box center [446, 183] width 13 height 13
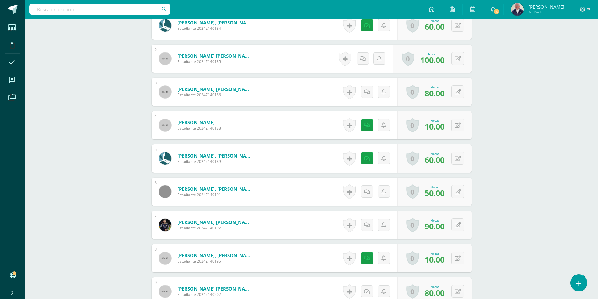
scroll to position [283, 0]
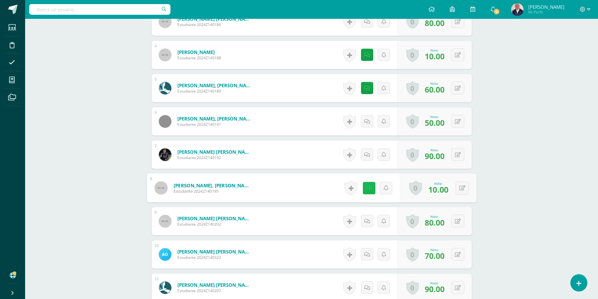
click at [369, 189] on icon at bounding box center [369, 187] width 6 height 5
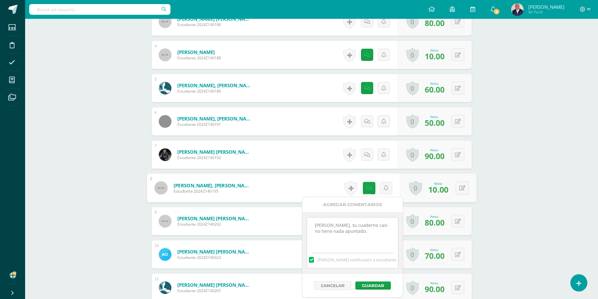
click at [538, 169] on div "Formación Ciudadana Bas III Noveno Básicos "B" Herramientas Detalle de asistenc…" at bounding box center [311, 121] width 573 height 772
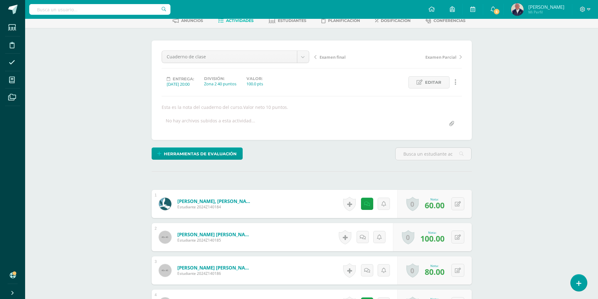
scroll to position [0, 0]
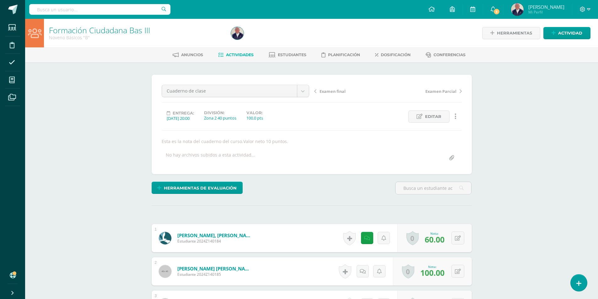
click at [243, 54] on span "Actividades" at bounding box center [240, 54] width 28 height 5
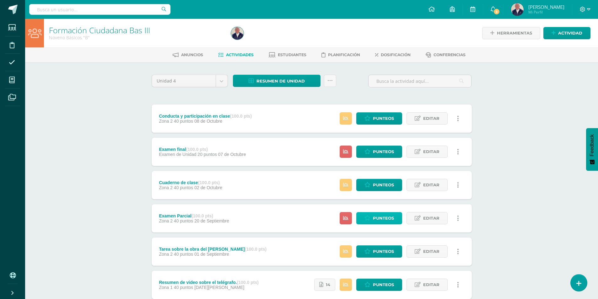
click at [381, 217] on span "Punteos" at bounding box center [383, 219] width 21 height 12
click at [377, 219] on span "Punteos" at bounding box center [383, 219] width 21 height 12
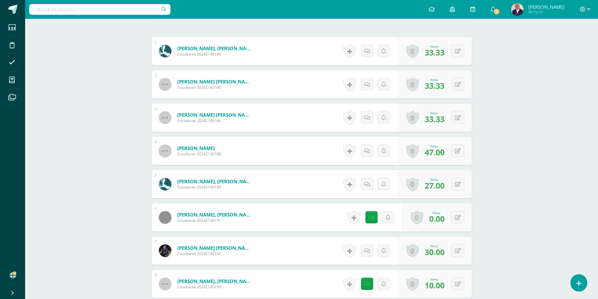
scroll to position [189, 0]
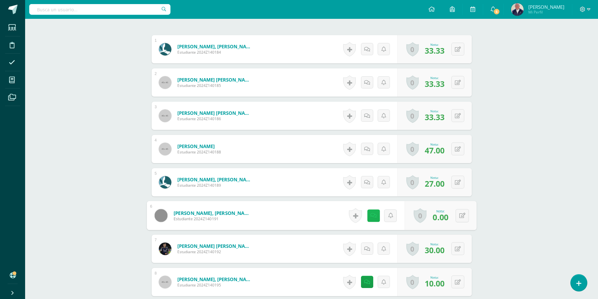
click at [368, 215] on link at bounding box center [373, 216] width 13 height 13
click at [498, 176] on div "Formación Ciudadana Bas III Noveno Básicos "B" Herramientas Detalle de asistenc…" at bounding box center [311, 216] width 573 height 772
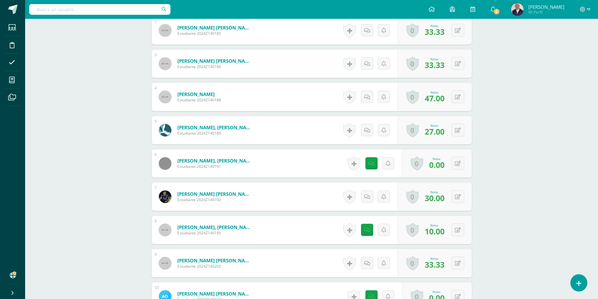
scroll to position [252, 0]
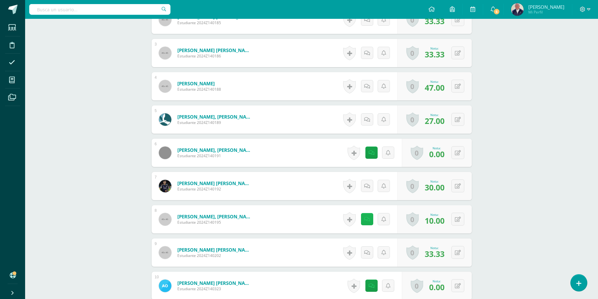
click at [364, 219] on link at bounding box center [367, 219] width 12 height 12
click at [531, 171] on div "Formación Ciudadana Bas III Noveno Básicos "B" Herramientas Detalle de asistenc…" at bounding box center [311, 153] width 573 height 772
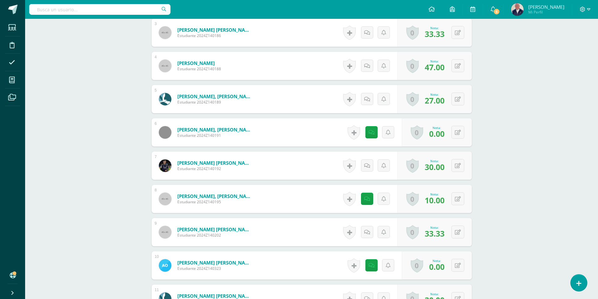
scroll to position [283, 0]
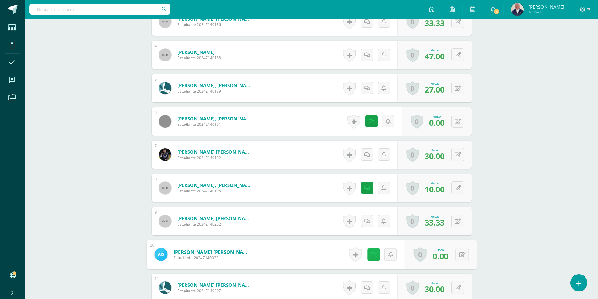
click at [371, 254] on icon at bounding box center [373, 254] width 6 height 5
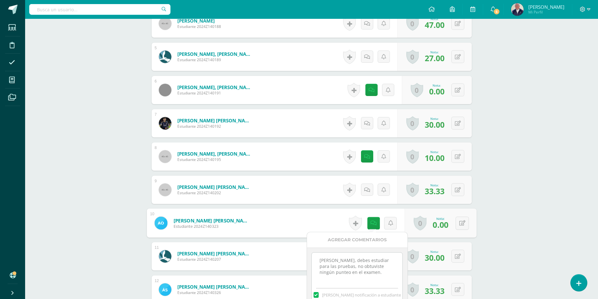
click at [514, 193] on div "Formación Ciudadana Bas III Noveno Básicos "B" Herramientas Detalle de asistenc…" at bounding box center [311, 90] width 573 height 772
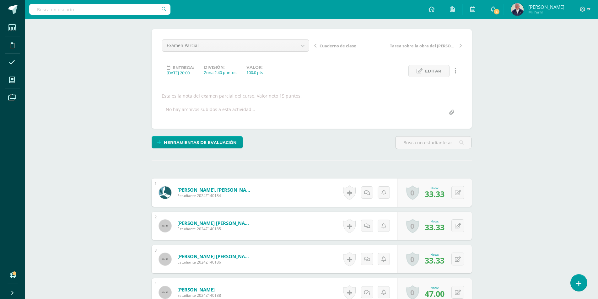
scroll to position [0, 0]
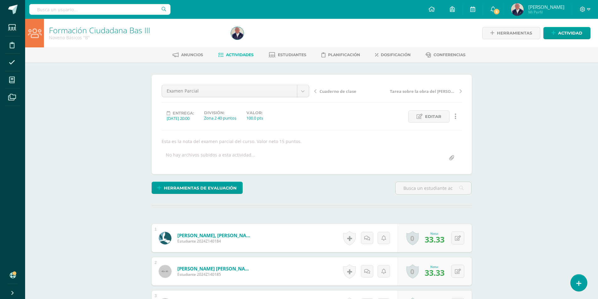
click at [226, 54] on span "Actividades" at bounding box center [240, 54] width 28 height 5
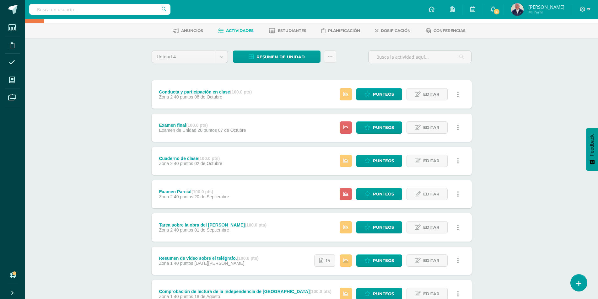
scroll to position [31, 0]
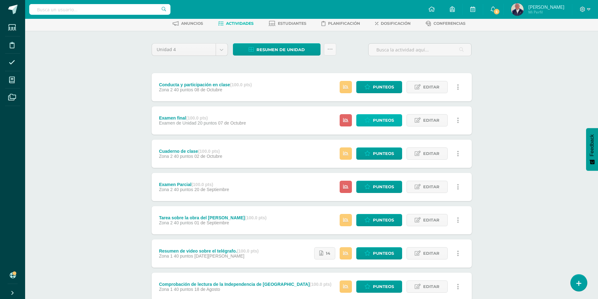
click at [382, 119] on span "Punteos" at bounding box center [383, 121] width 21 height 12
